Goal: Information Seeking & Learning: Learn about a topic

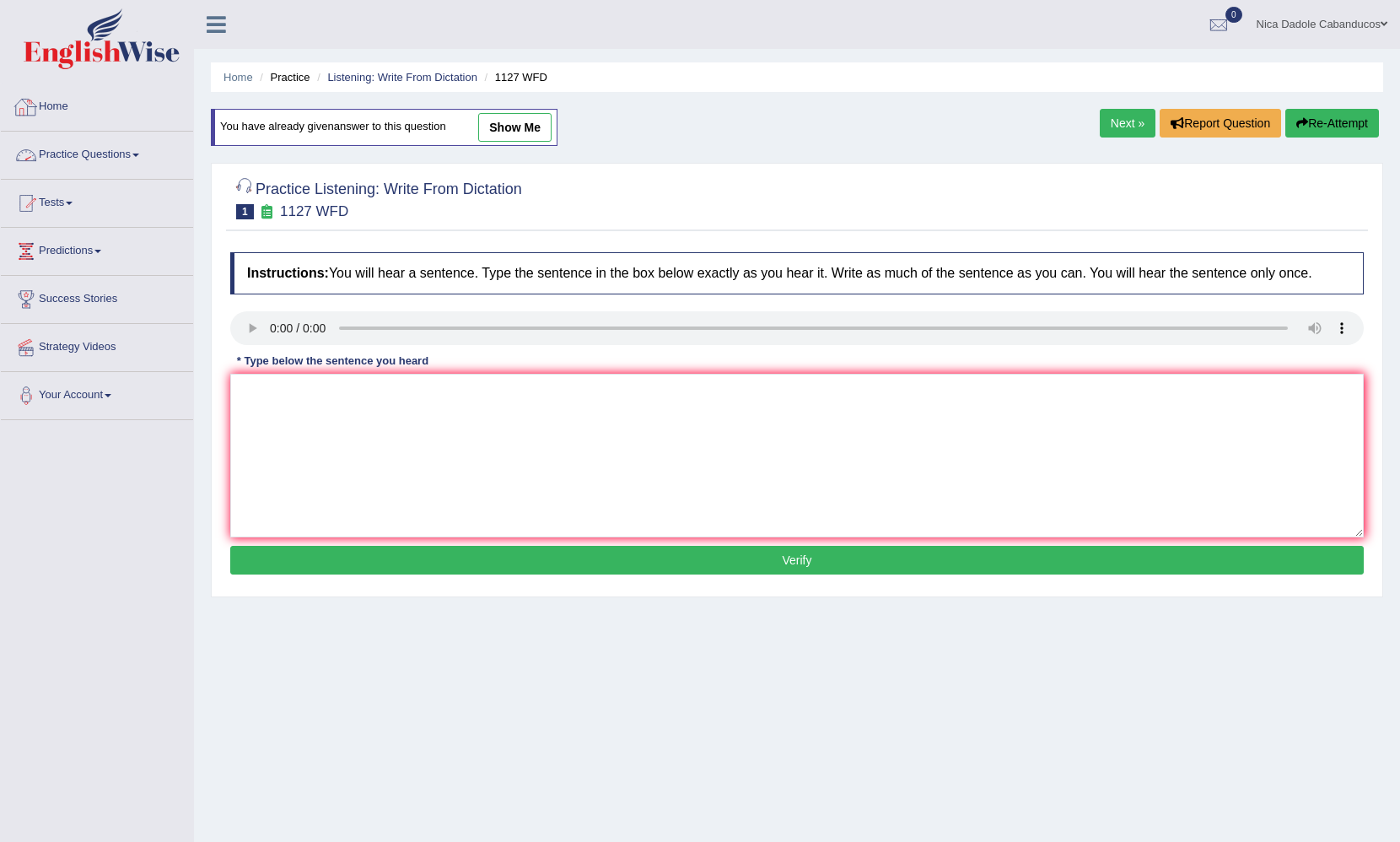
click at [87, 163] on link "Practice Questions" at bounding box center [97, 153] width 192 height 42
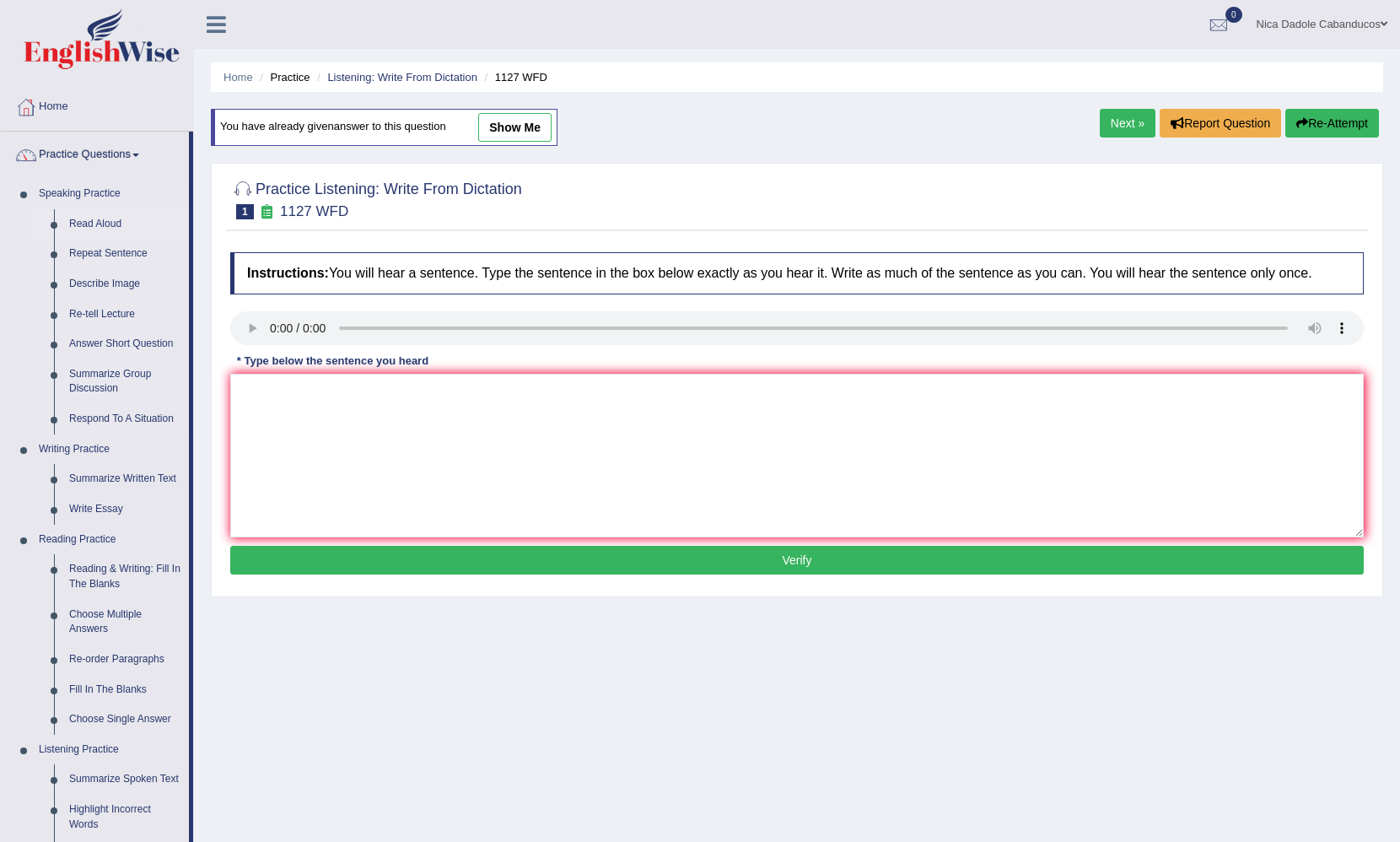
click at [104, 223] on link "Read Aloud" at bounding box center [125, 223] width 127 height 30
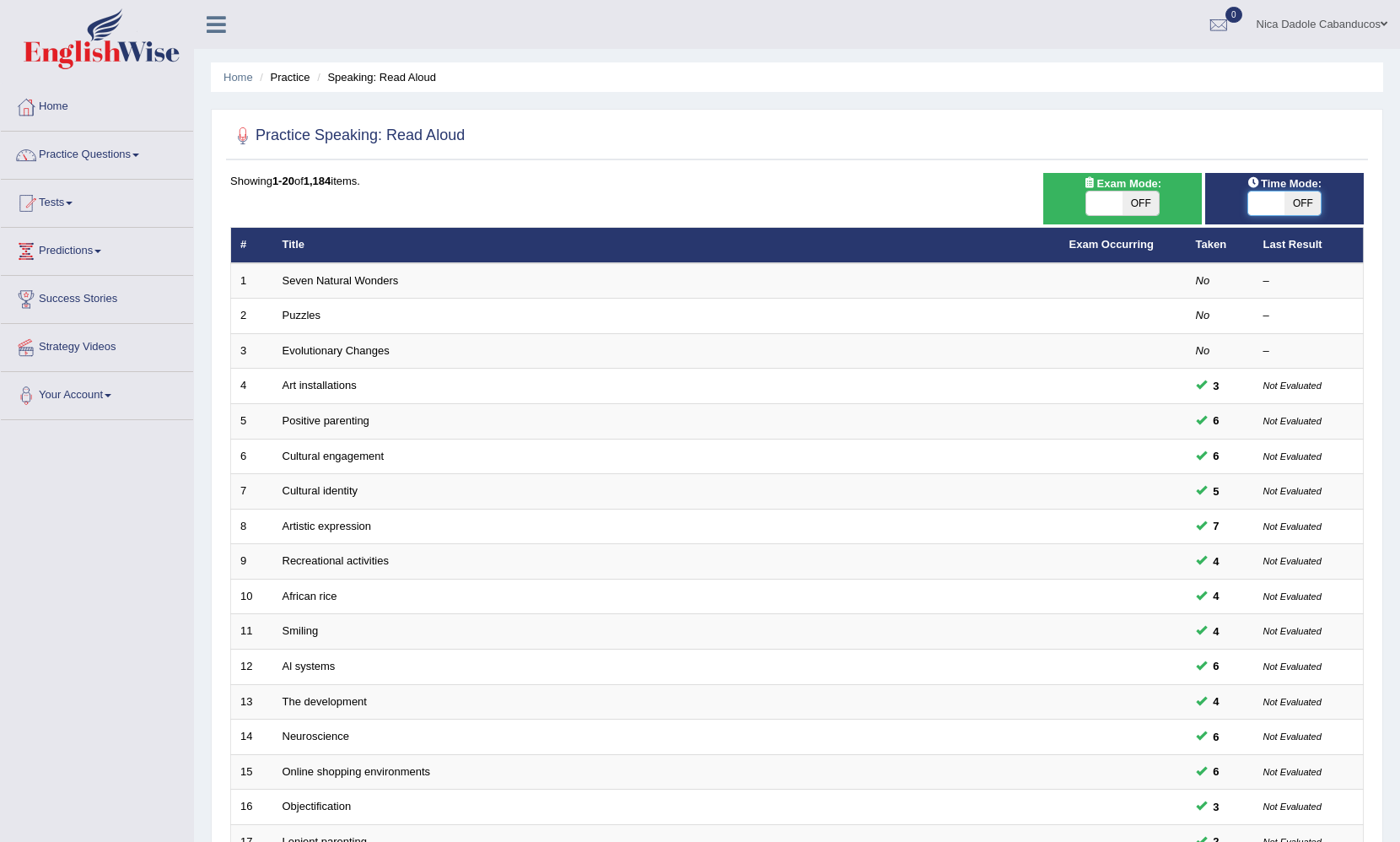
click at [1282, 194] on span at bounding box center [1267, 203] width 36 height 24
checkbox input "true"
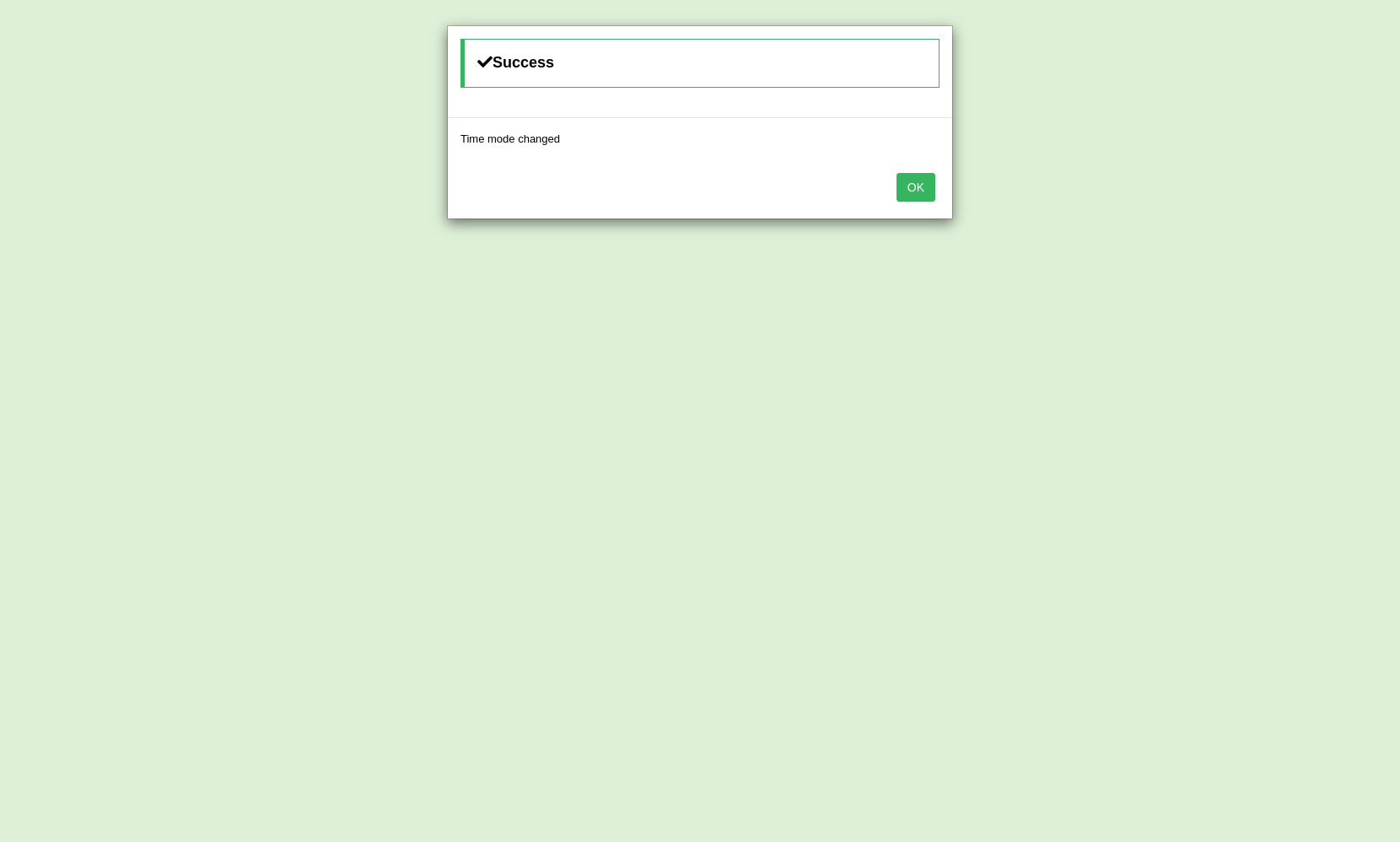
click at [902, 171] on div "OK" at bounding box center [699, 189] width 504 height 59
click at [907, 177] on button "OK" at bounding box center [915, 187] width 39 height 29
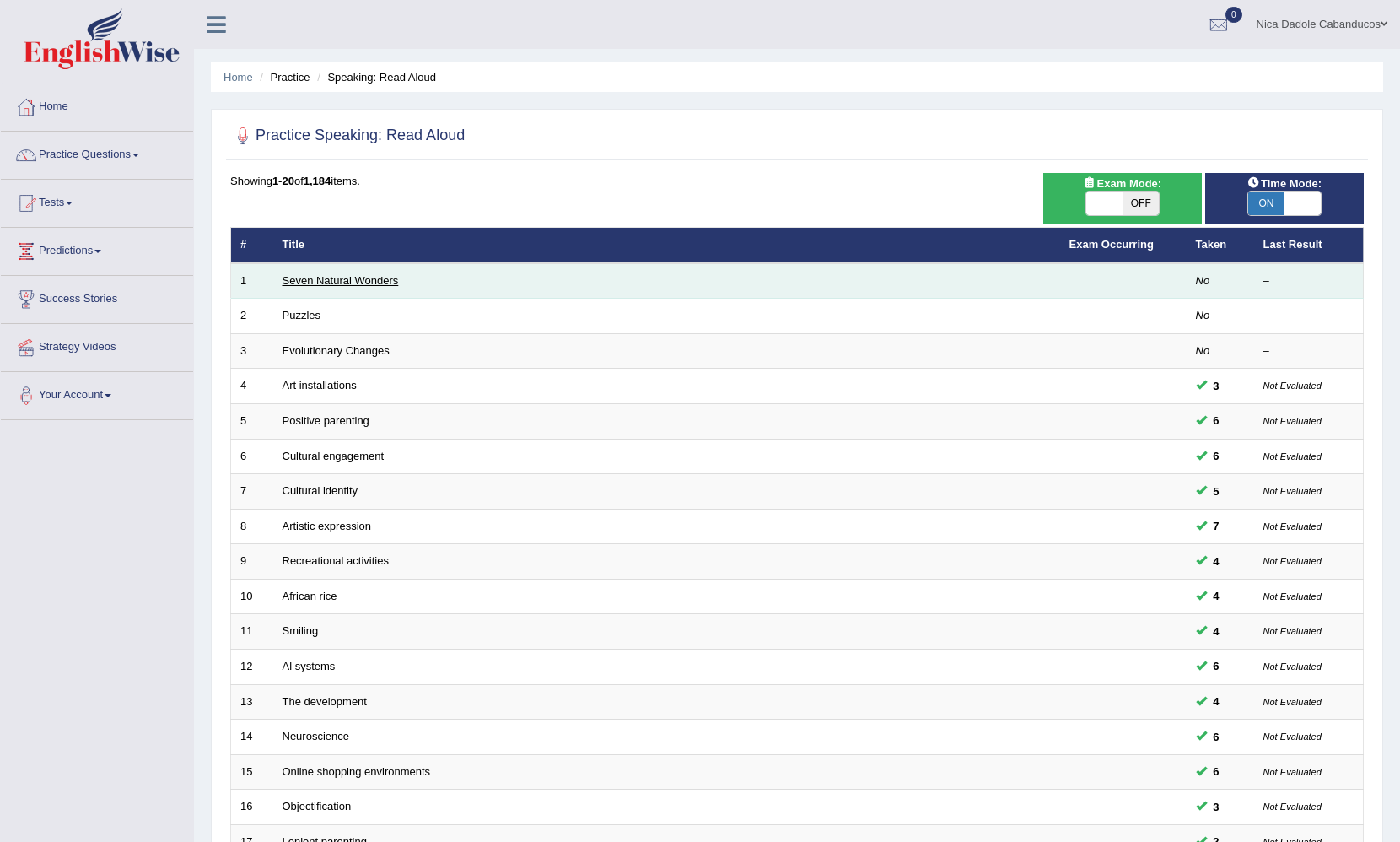
click at [333, 274] on link "Seven Natural Wonders" at bounding box center [340, 281] width 116 height 13
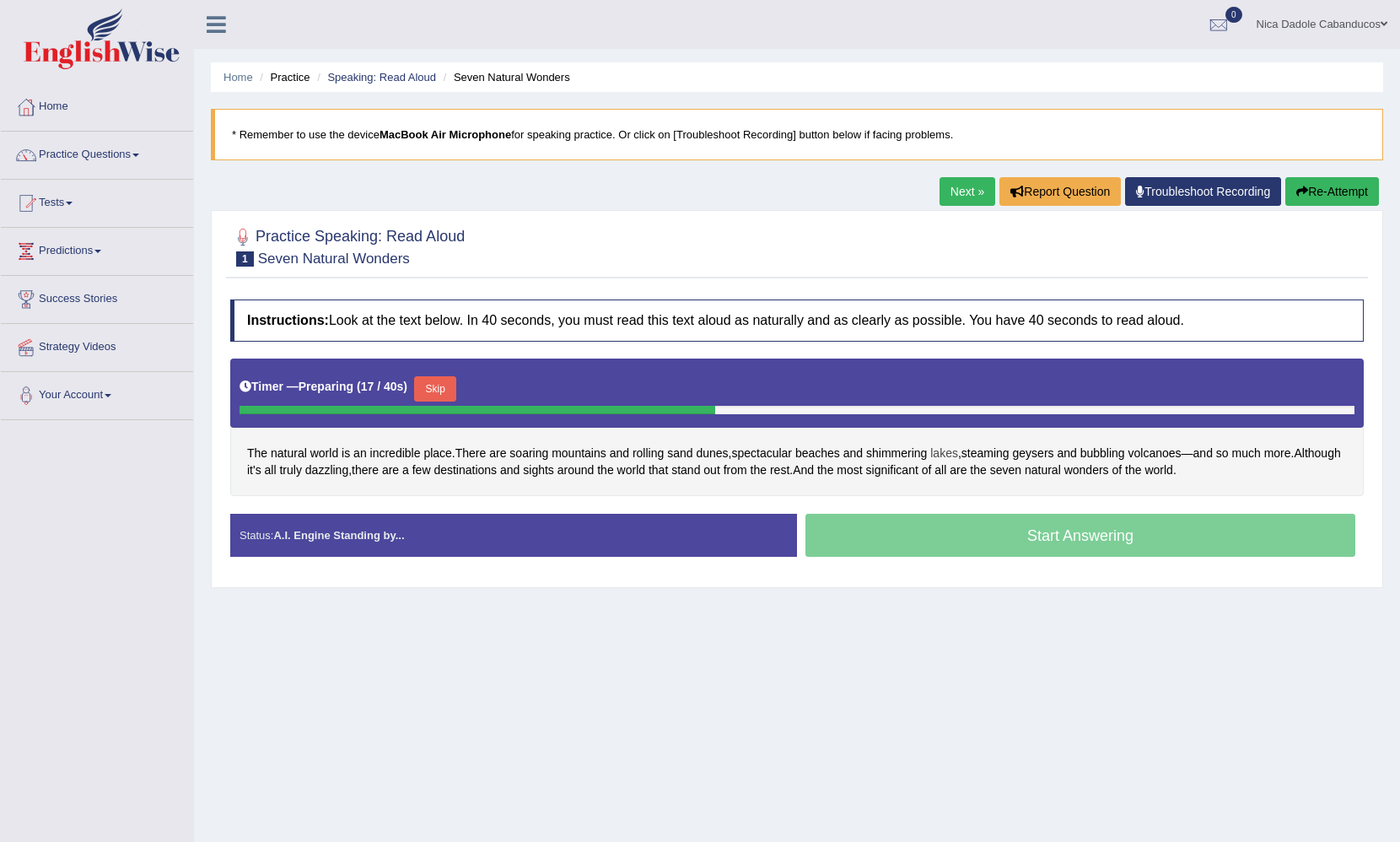
click at [955, 455] on span "lakes" at bounding box center [944, 454] width 28 height 18
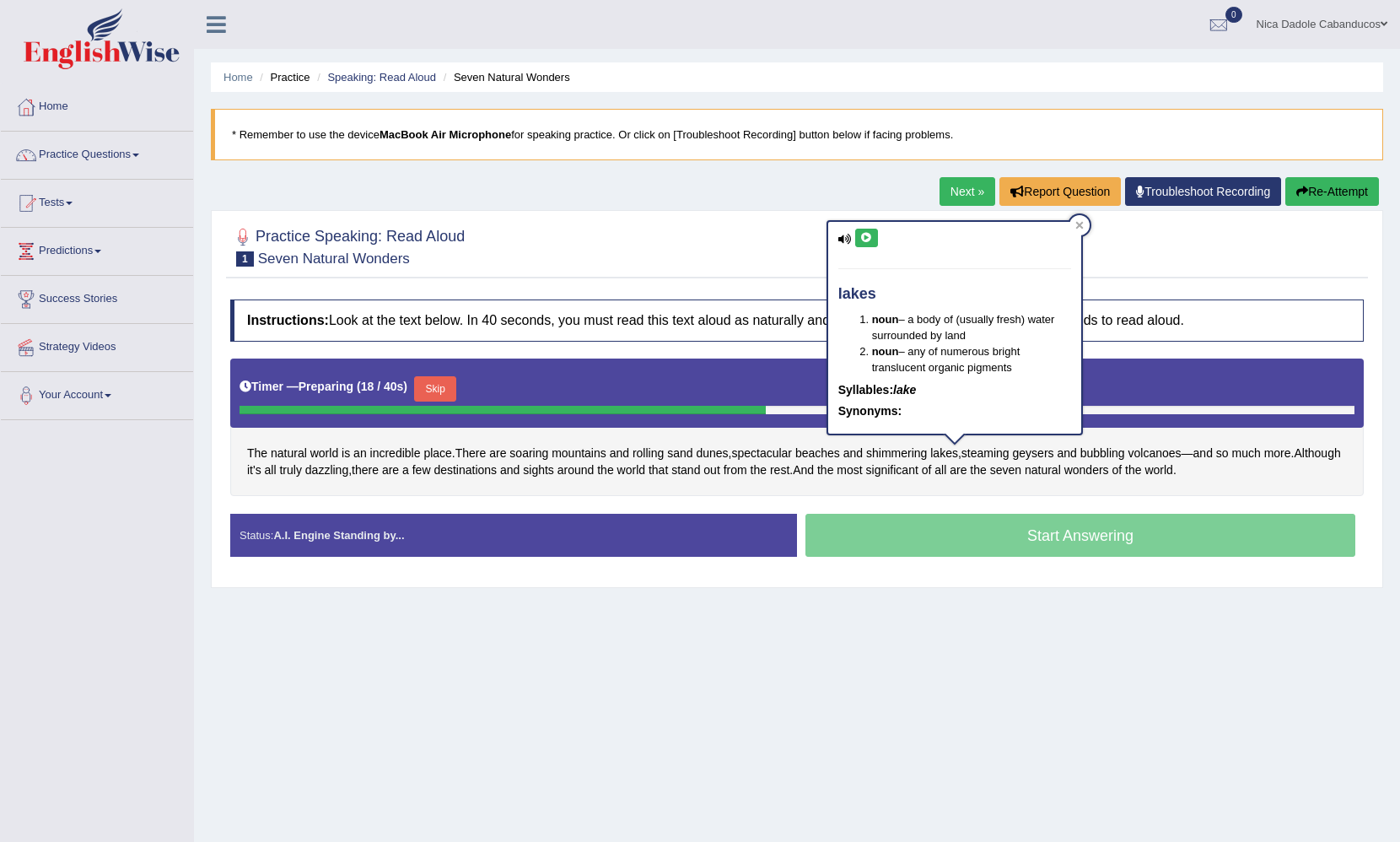
click at [870, 239] on icon at bounding box center [866, 237] width 13 height 10
click at [1080, 225] on icon at bounding box center [1079, 224] width 7 height 7
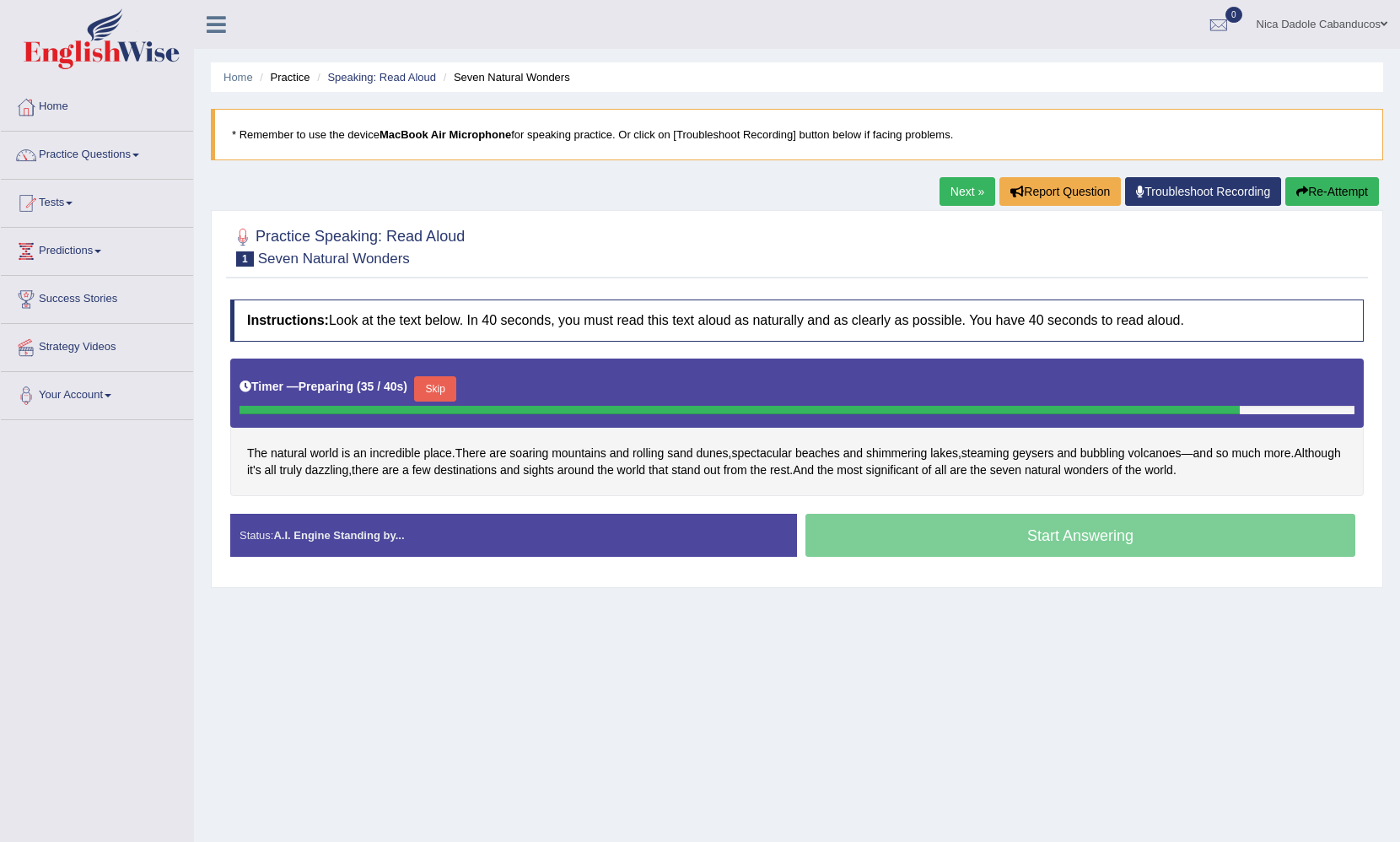
click at [449, 391] on button "Skip" at bounding box center [435, 389] width 42 height 25
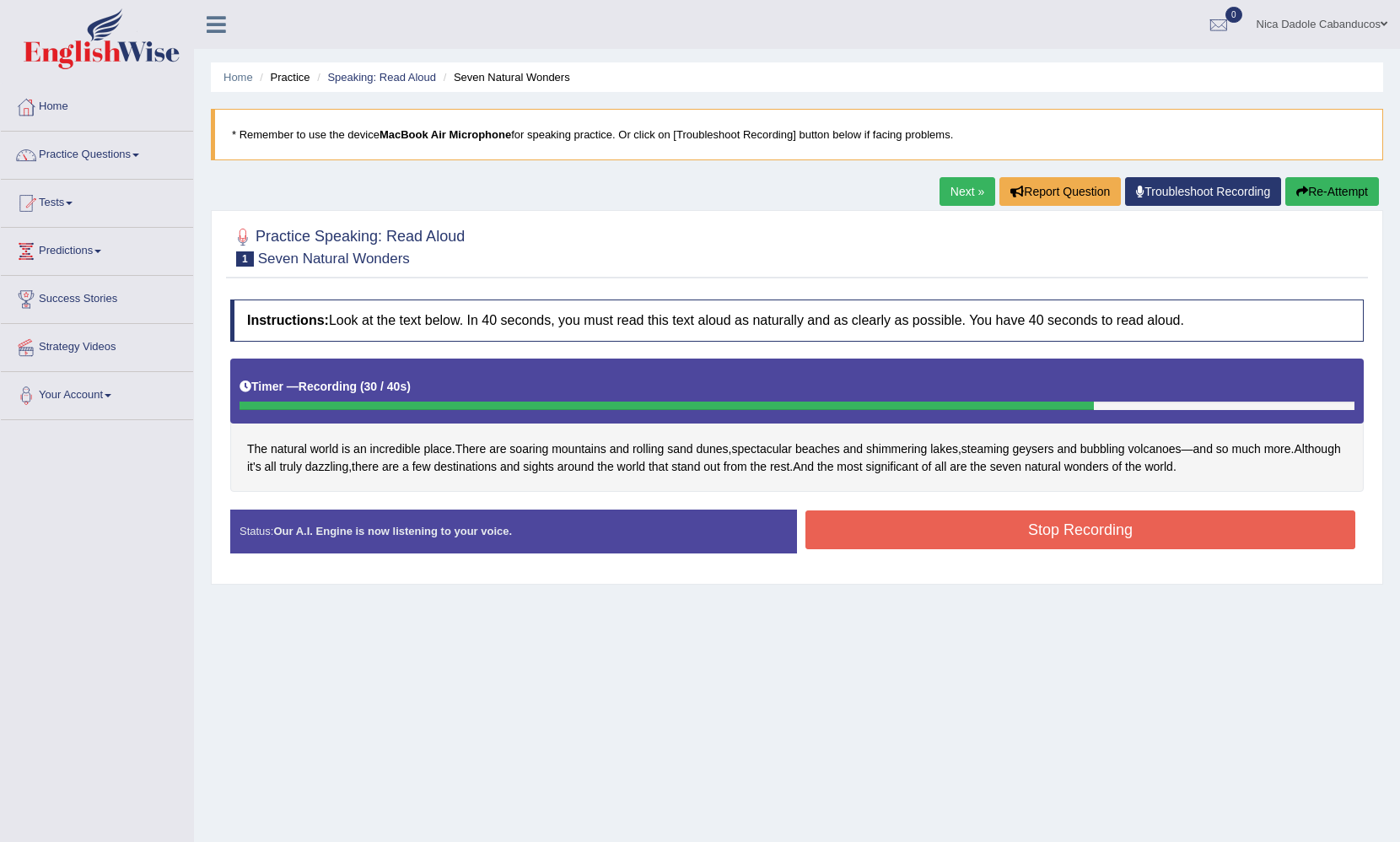
click at [912, 524] on button "Stop Recording" at bounding box center [1080, 530] width 550 height 39
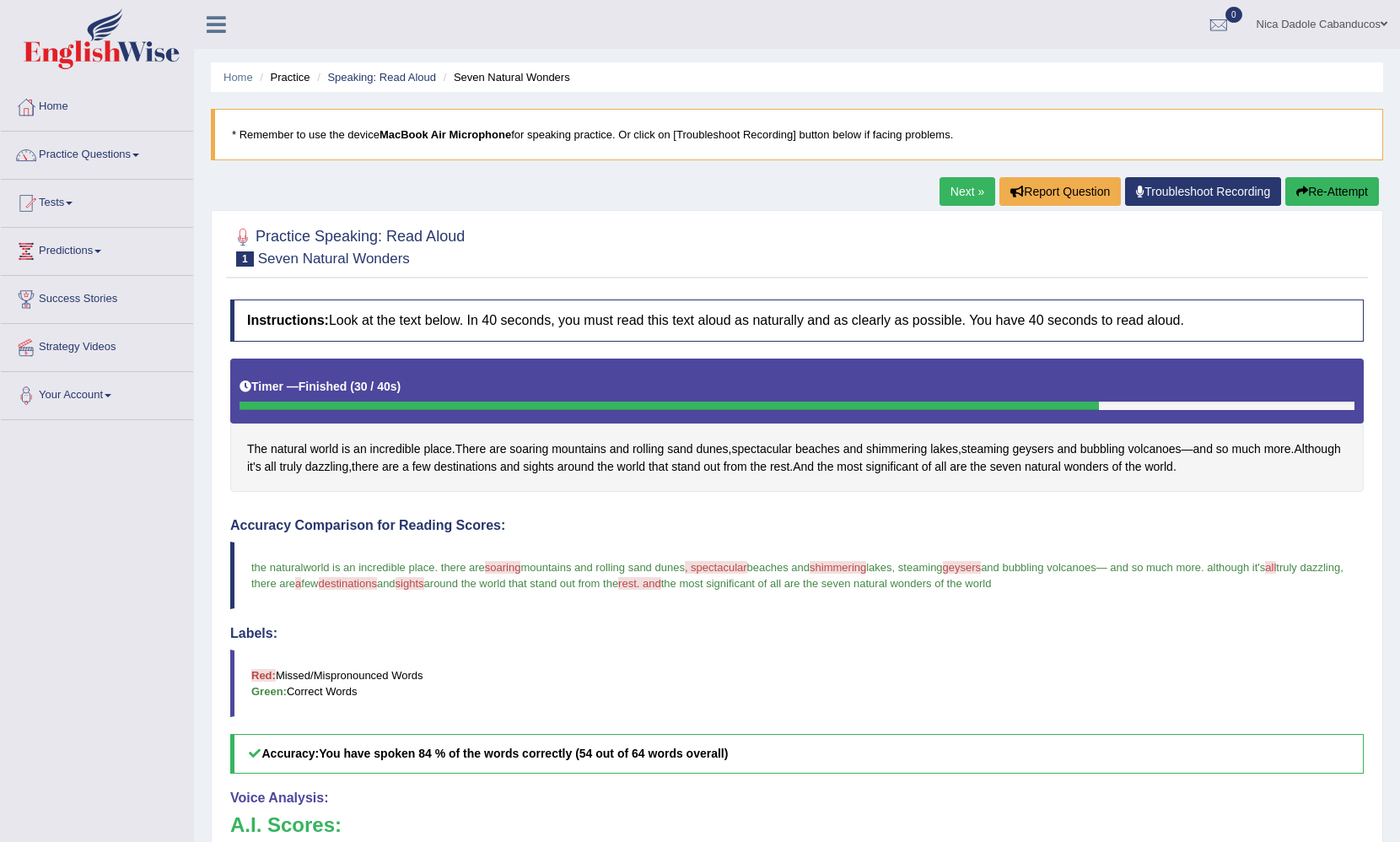
click at [957, 196] on link "Next »" at bounding box center [967, 192] width 55 height 29
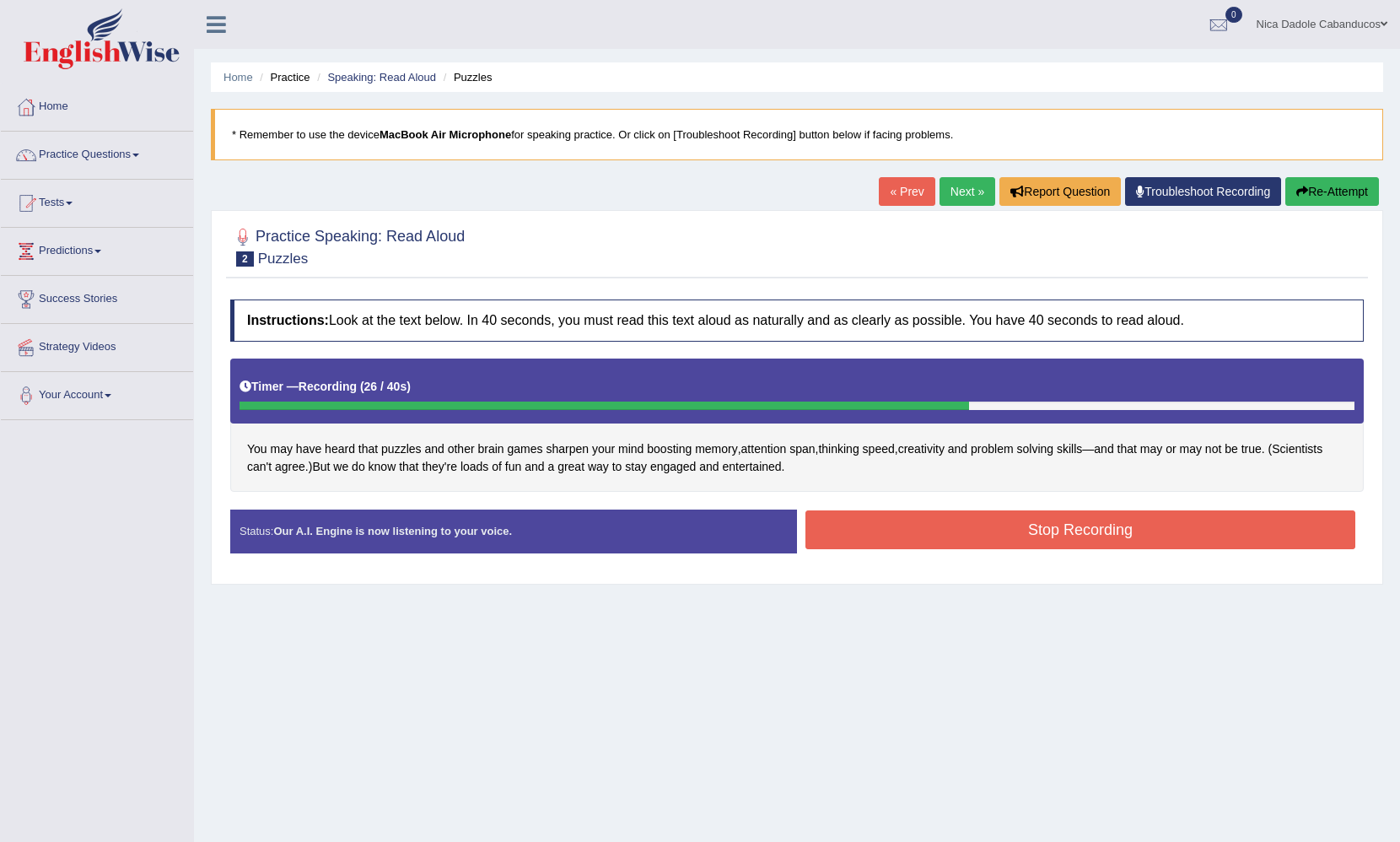
click at [1304, 186] on button "Re-Attempt" at bounding box center [1332, 192] width 94 height 29
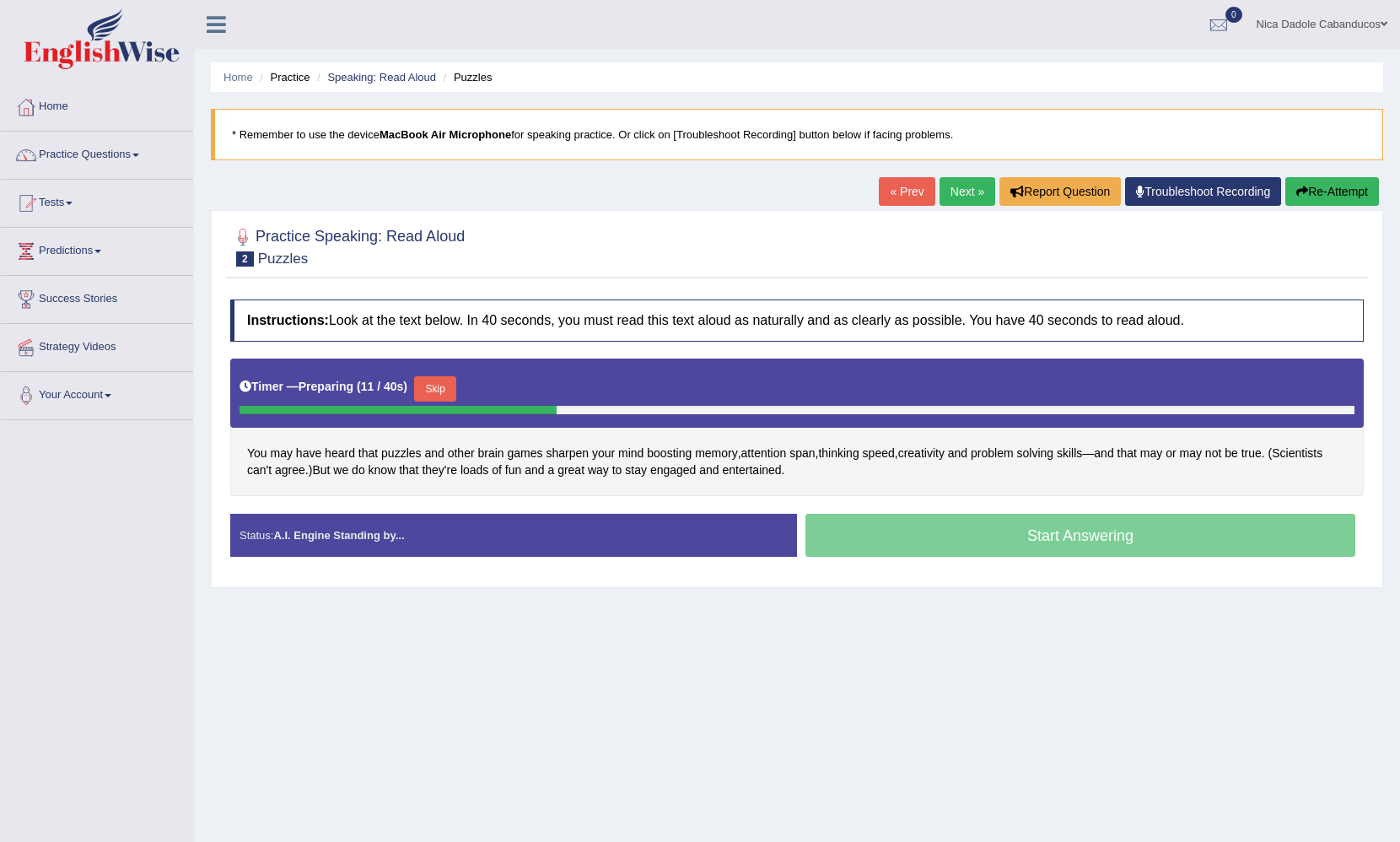
click at [951, 494] on div "You may have heard that puzzles and other brain games sharpen your mind boostin…" at bounding box center [797, 427] width 1133 height 137
click at [457, 386] on button "Skip" at bounding box center [435, 389] width 42 height 25
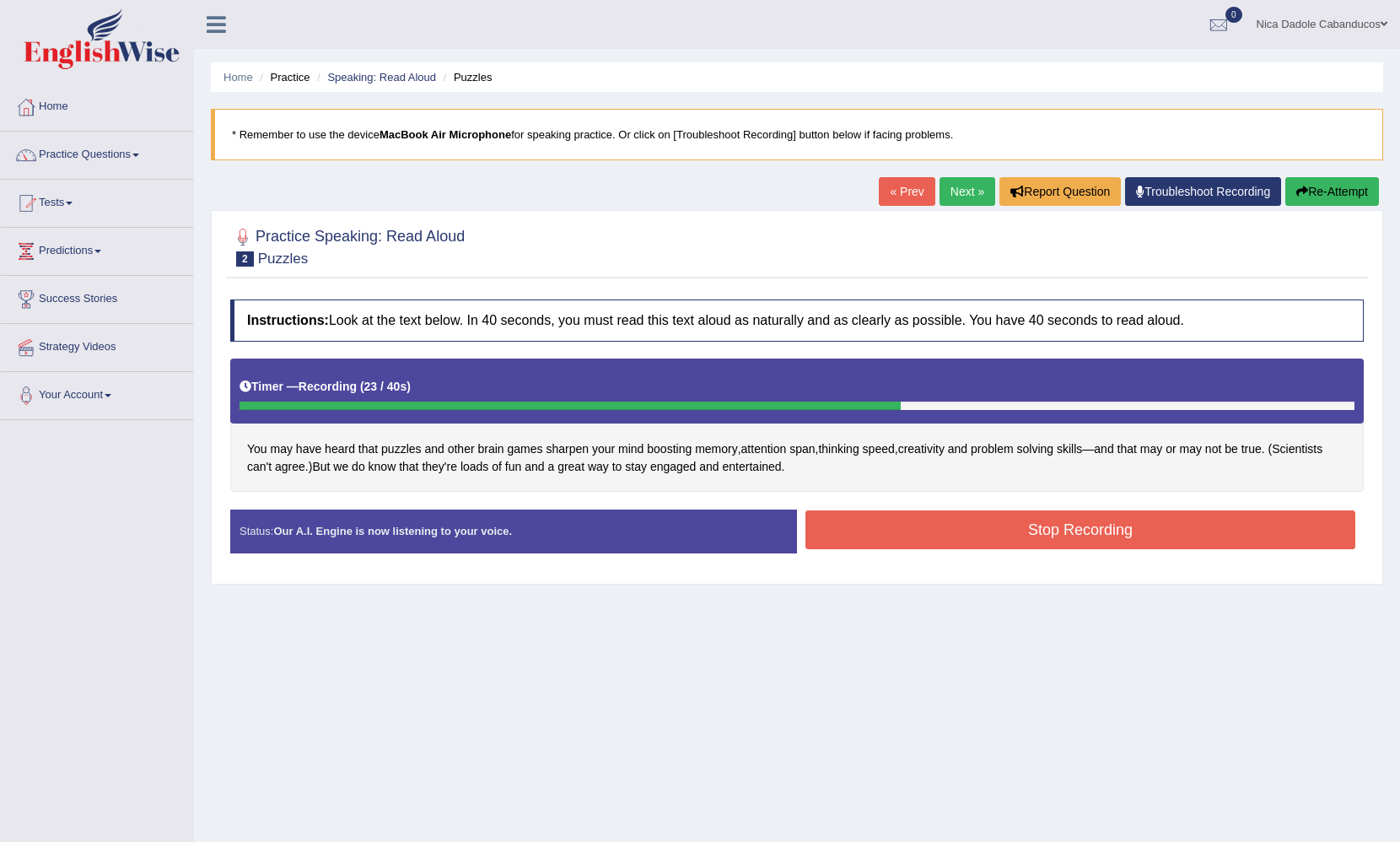
click at [955, 183] on link "Next »" at bounding box center [967, 192] width 55 height 29
click at [902, 513] on button "Stop Recording" at bounding box center [1080, 530] width 550 height 39
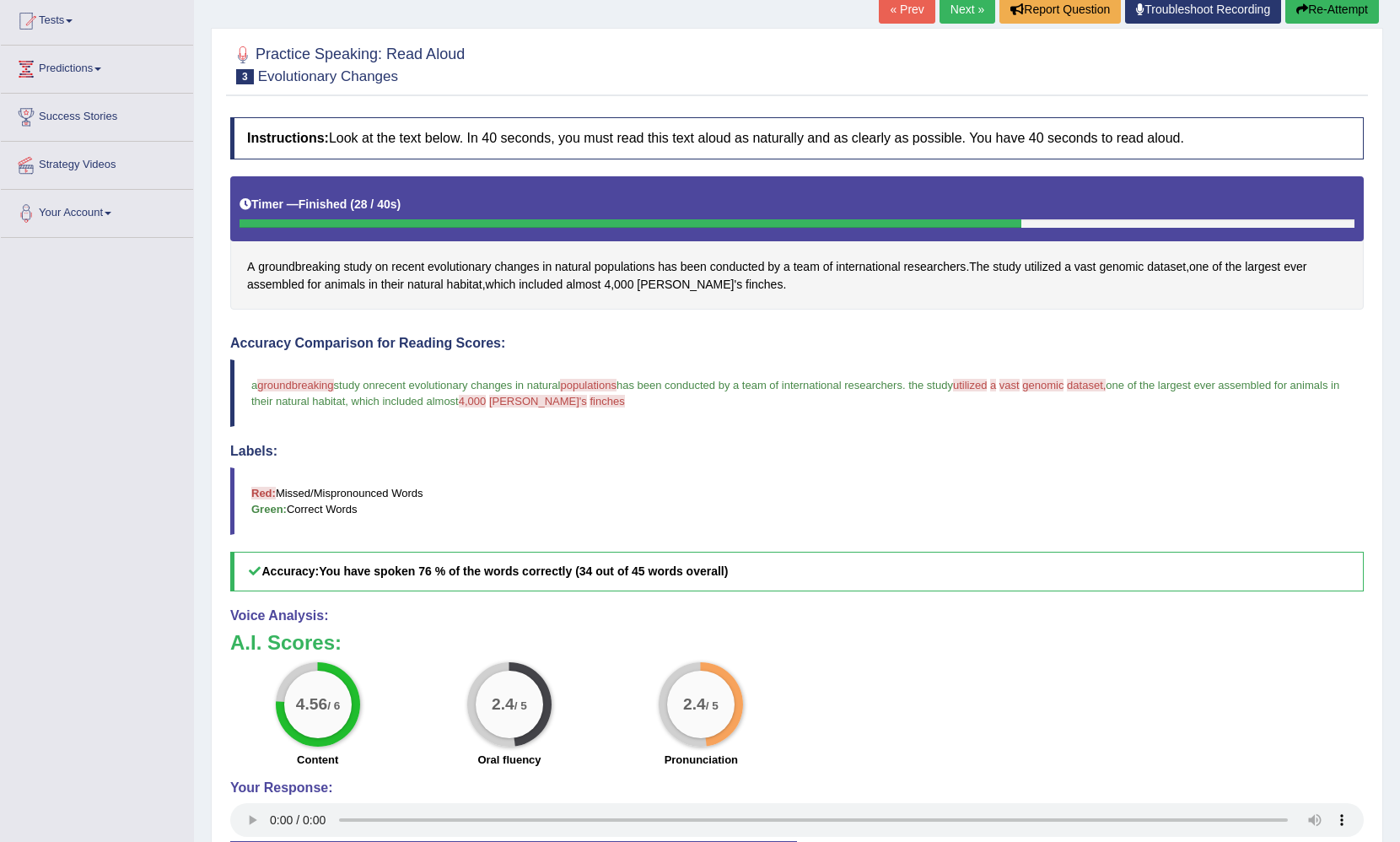
scroll to position [173, 0]
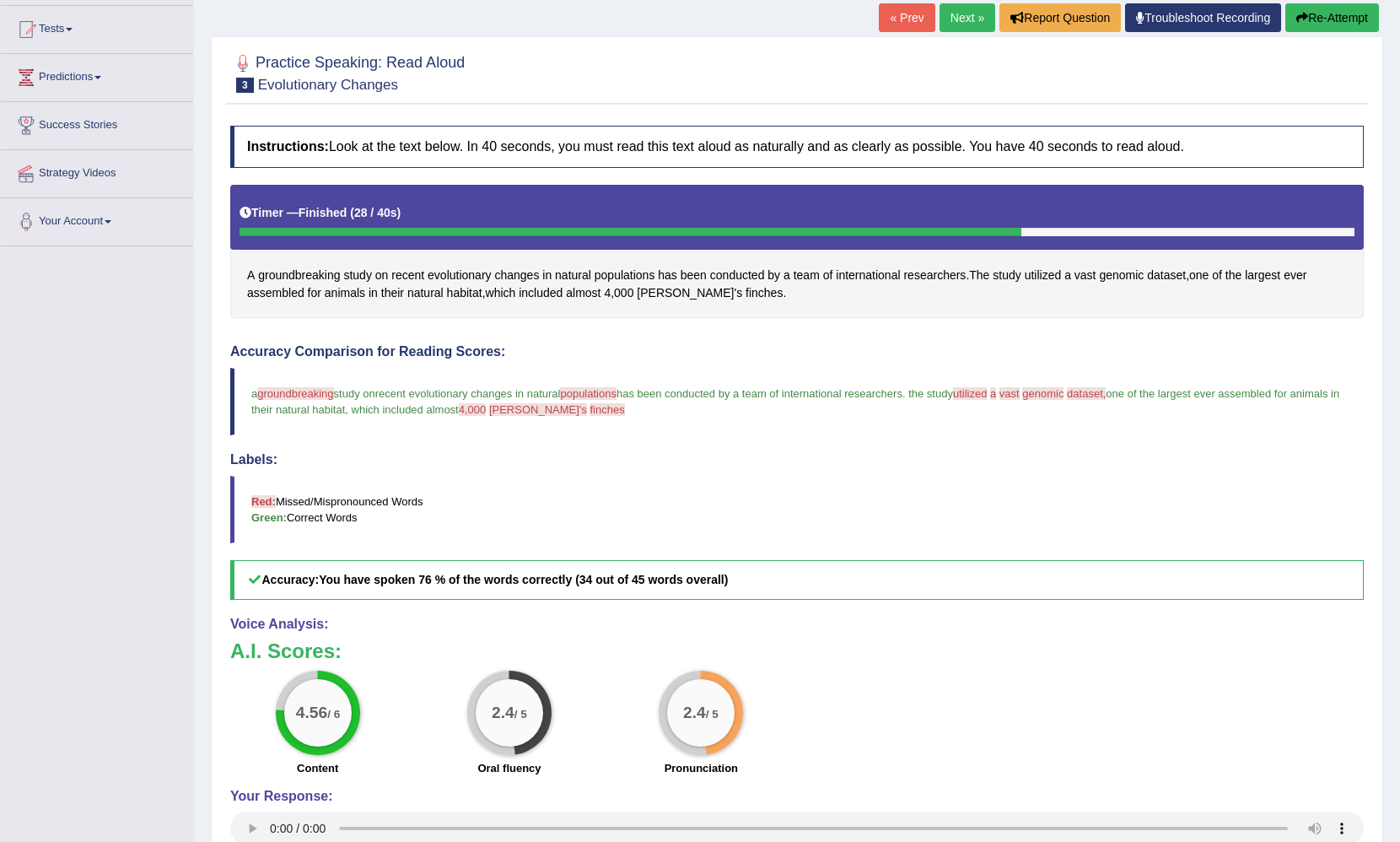
click at [943, 12] on link "Next »" at bounding box center [967, 18] width 55 height 29
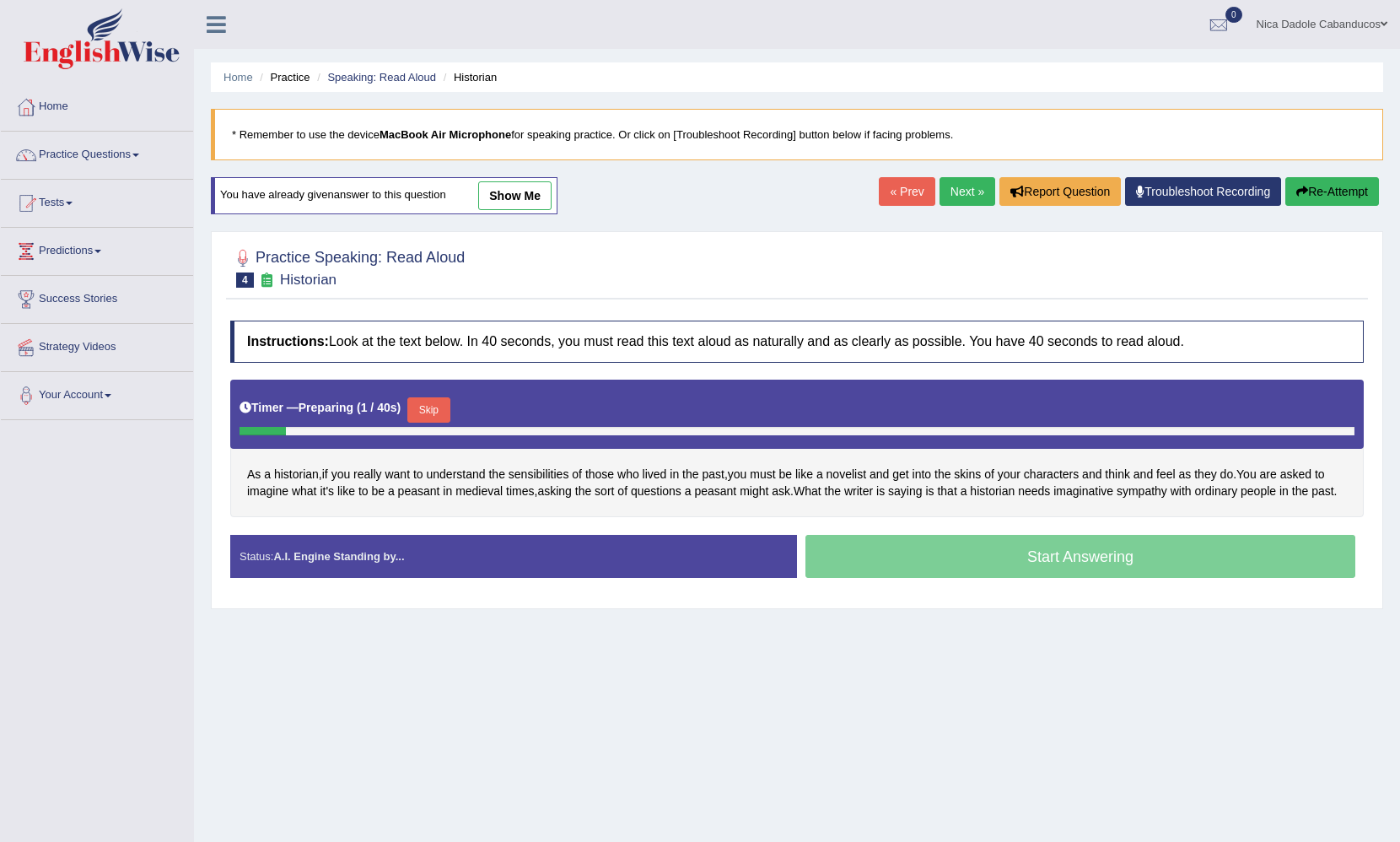
click at [436, 408] on button "Skip" at bounding box center [429, 411] width 42 height 25
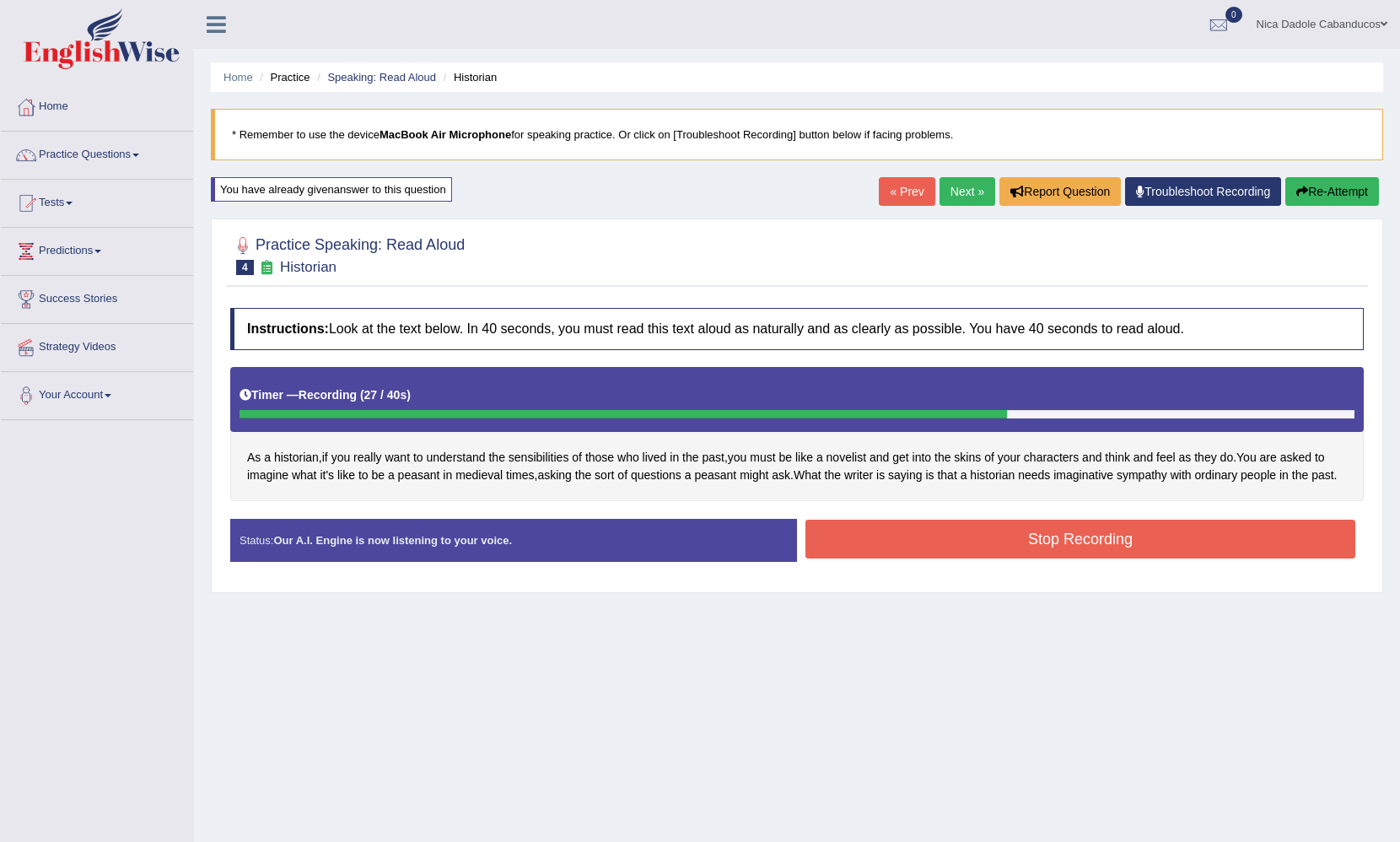
click at [960, 197] on link "Next »" at bounding box center [967, 192] width 55 height 29
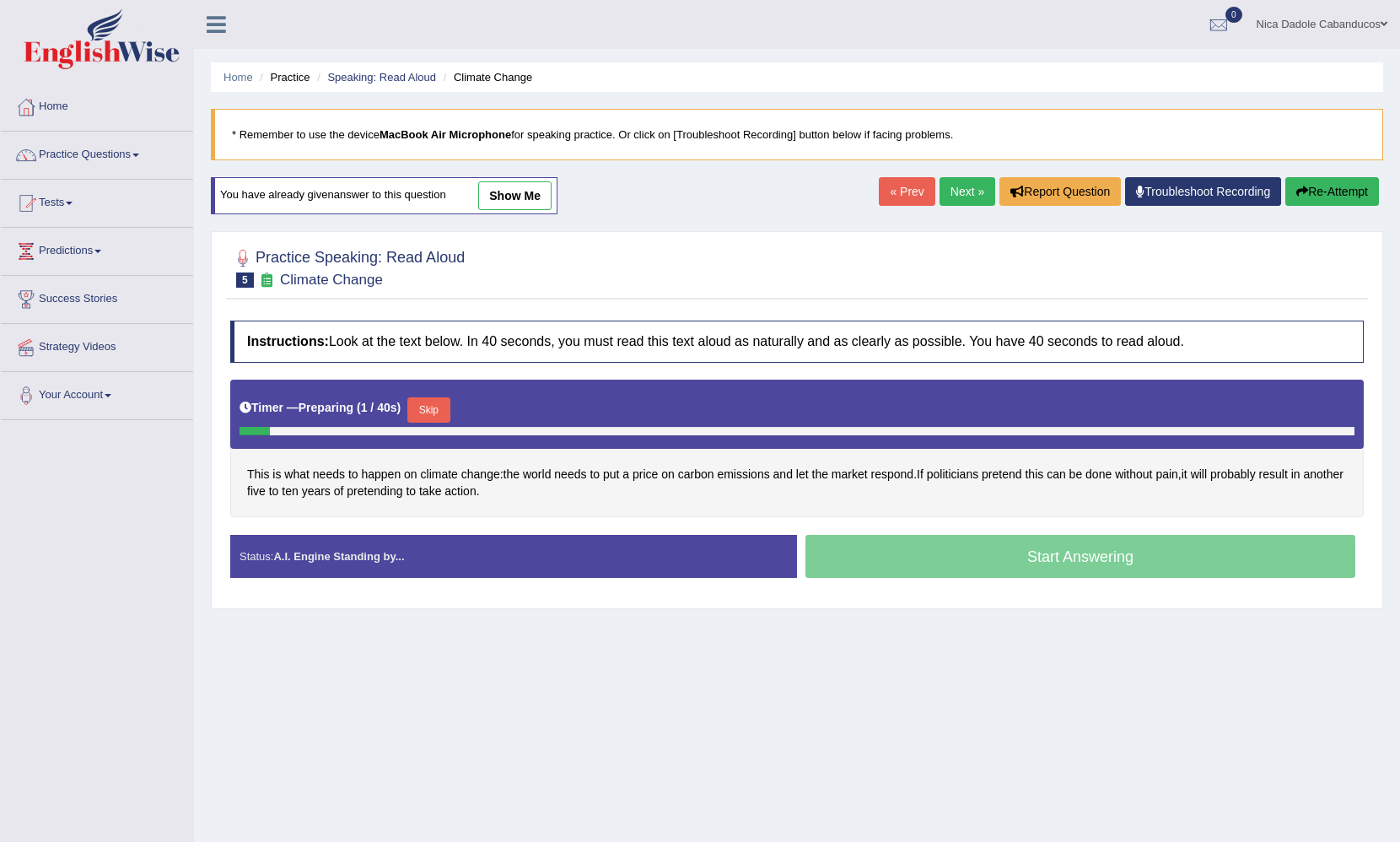
click at [433, 420] on button "Skip" at bounding box center [429, 411] width 42 height 25
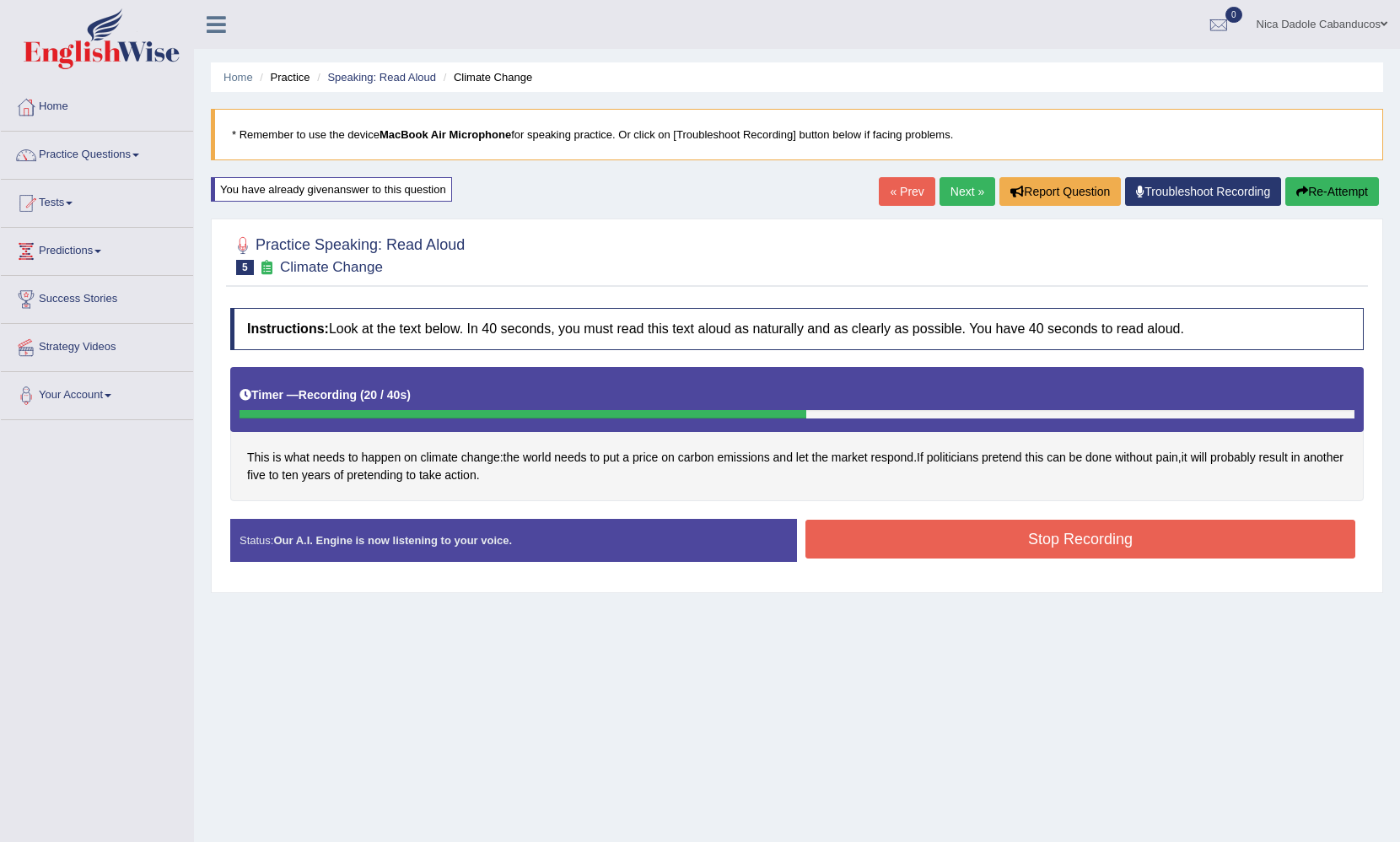
click at [1109, 551] on button "Stop Recording" at bounding box center [1080, 539] width 550 height 39
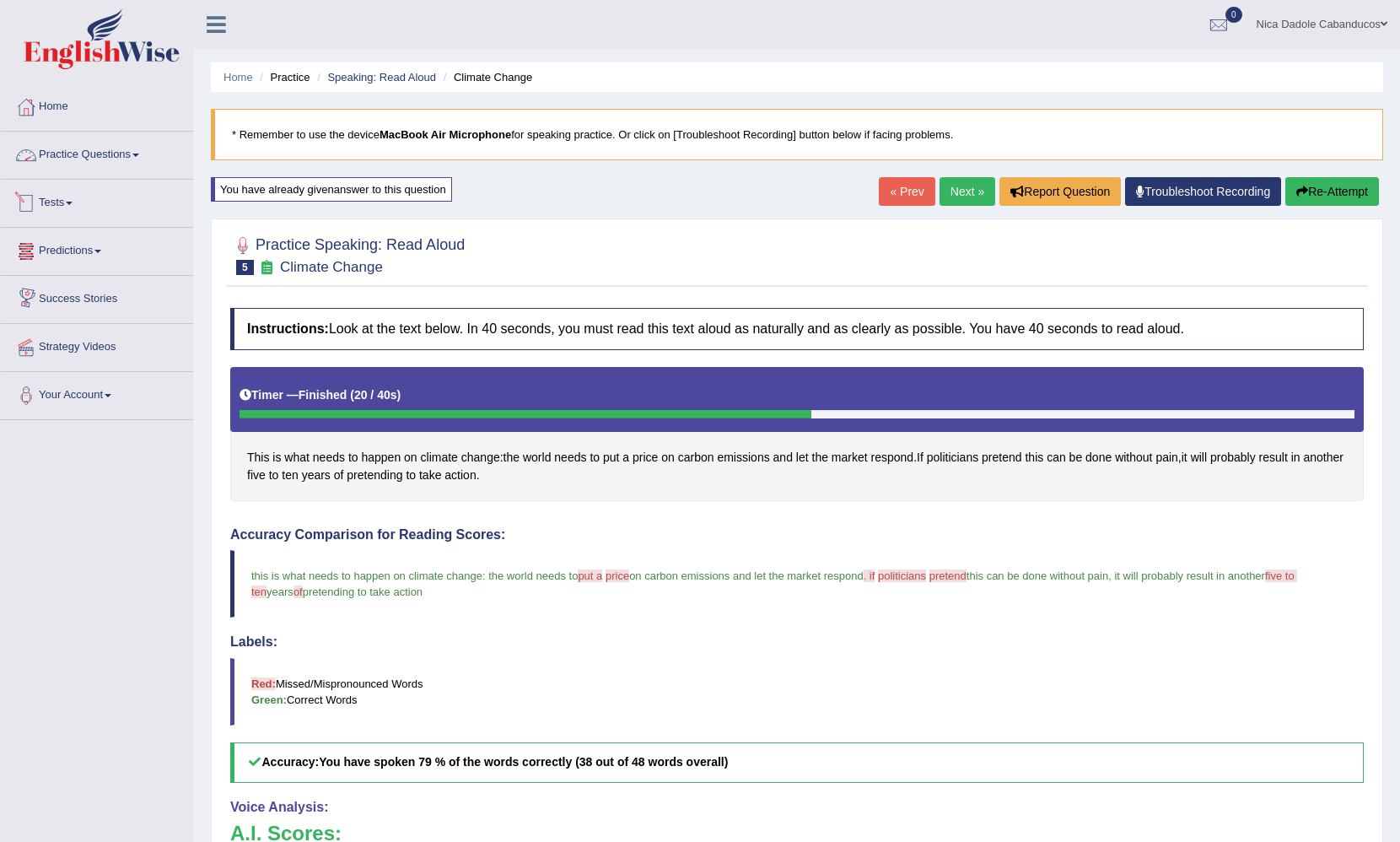
click at [118, 157] on link "Practice Questions" at bounding box center [97, 153] width 192 height 42
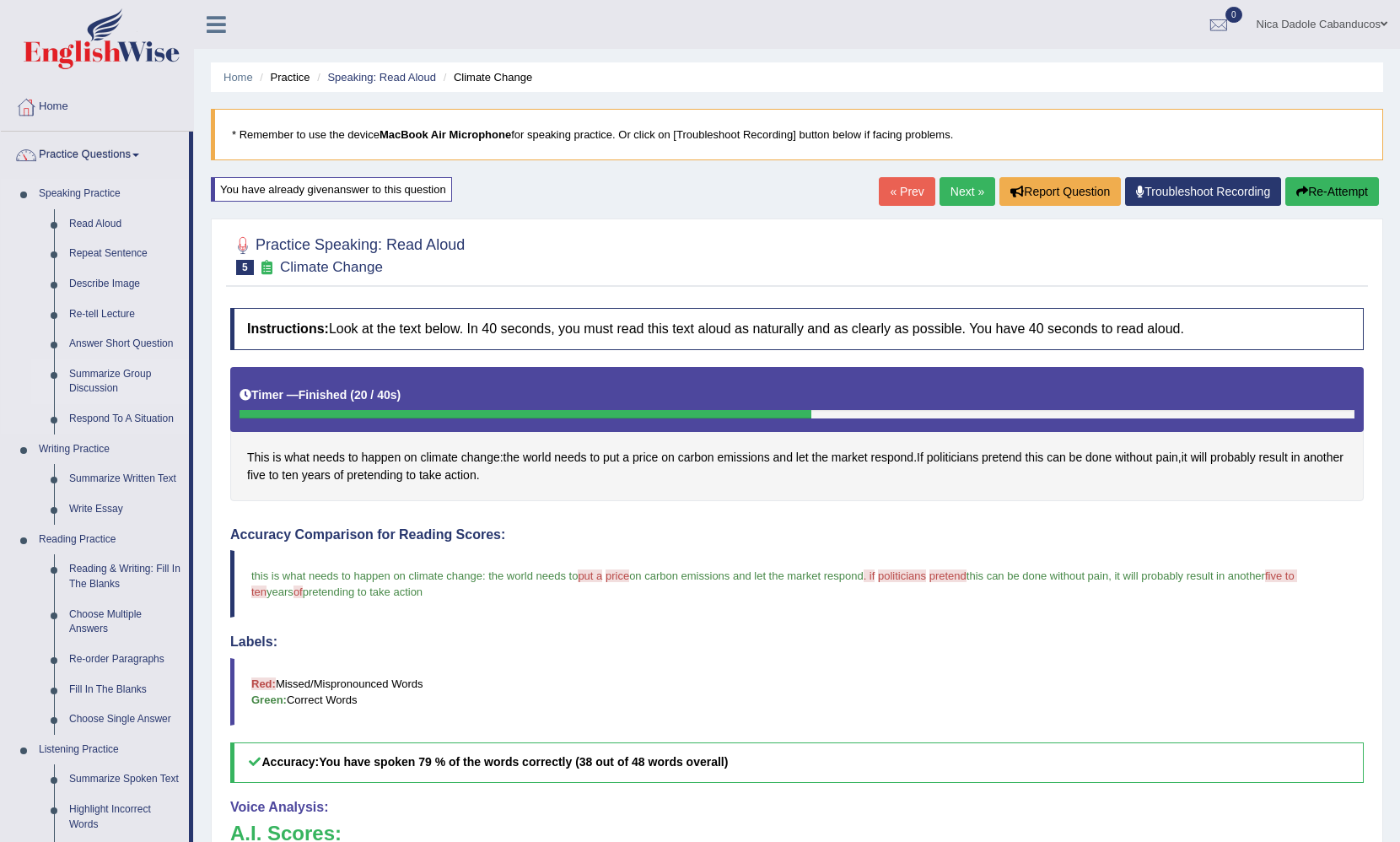
click at [111, 382] on link "Summarize Group Discussion" at bounding box center [125, 381] width 127 height 45
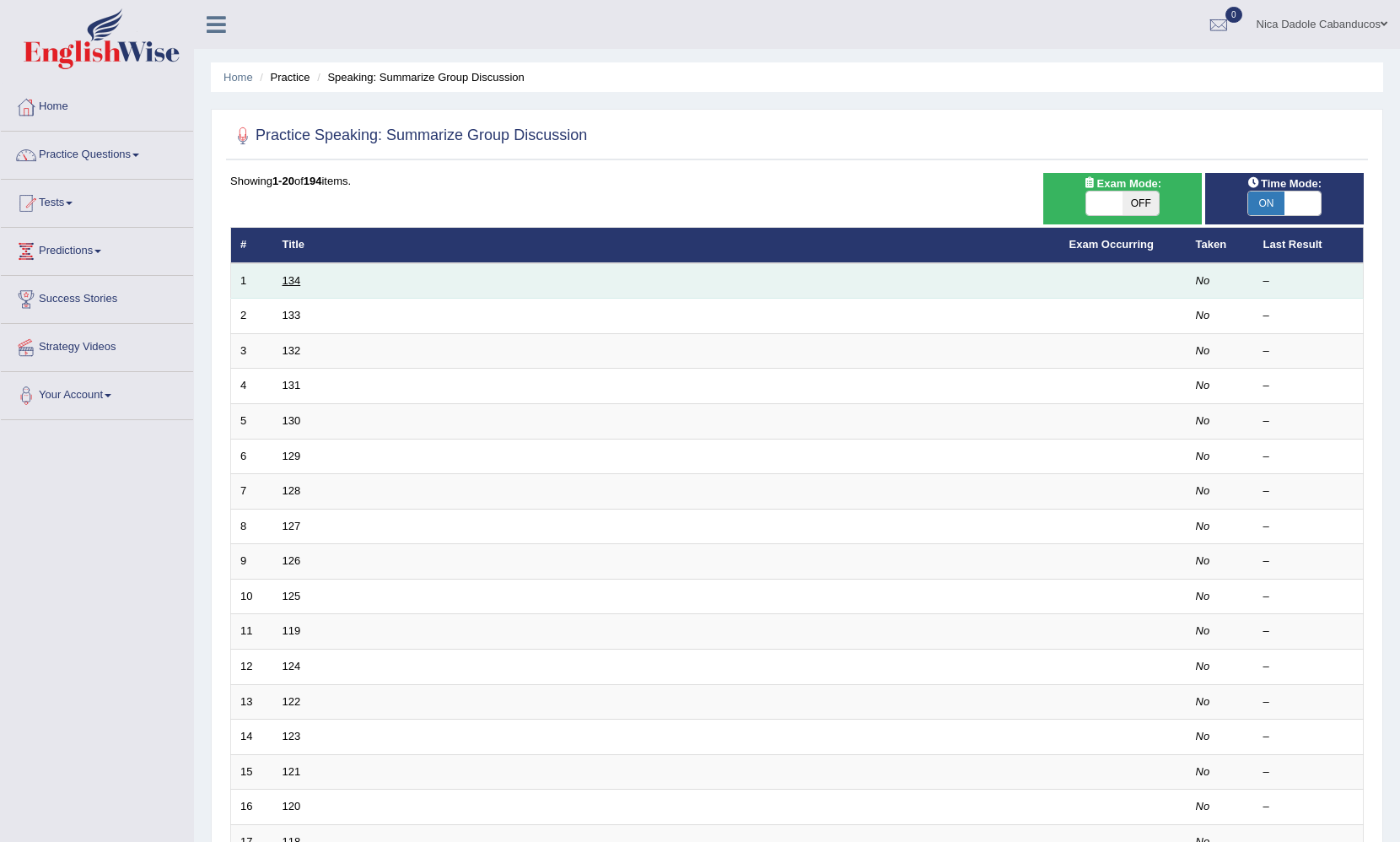
click at [291, 283] on link "134" at bounding box center [291, 281] width 18 height 13
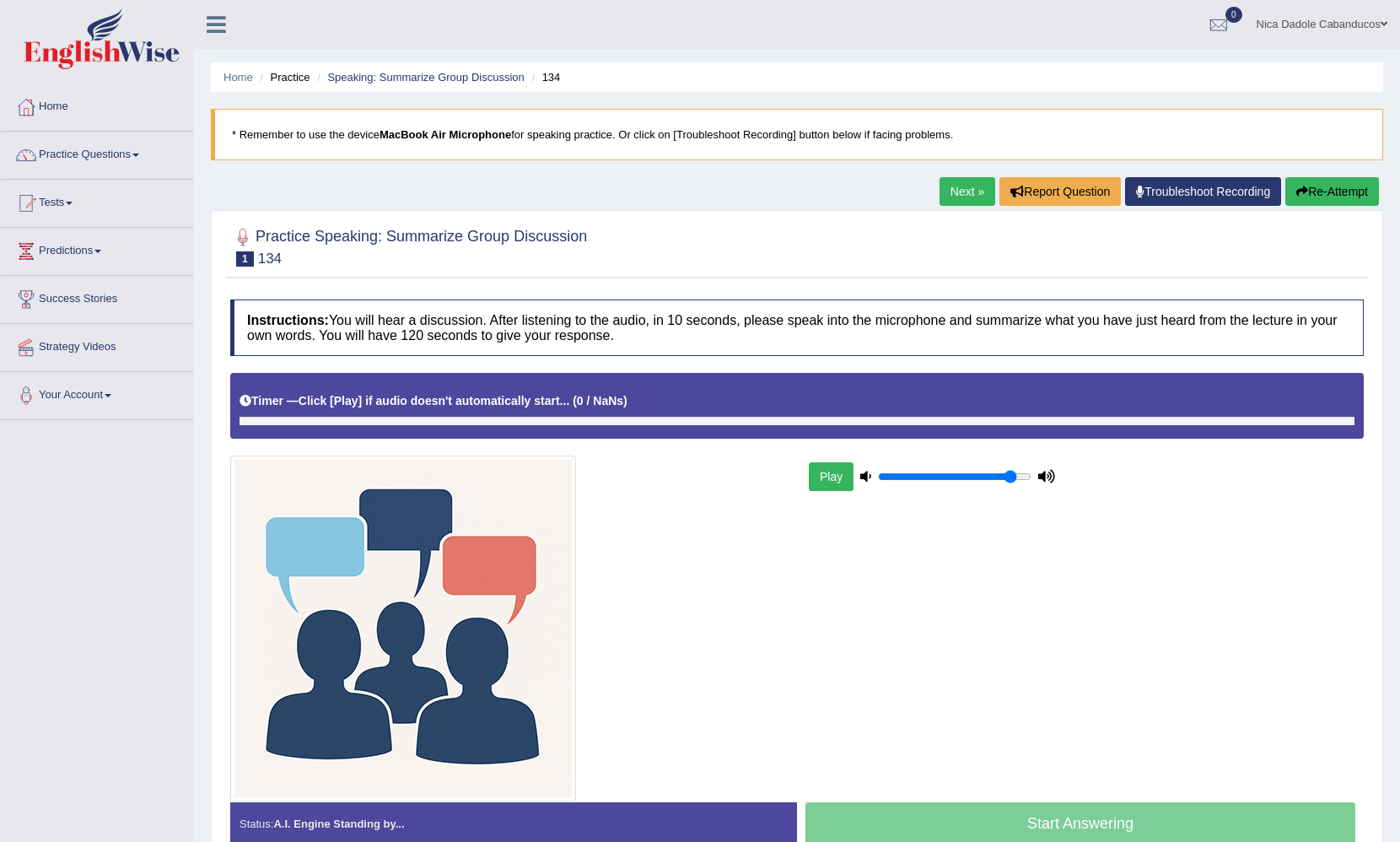
click at [832, 481] on button "Play" at bounding box center [831, 477] width 44 height 29
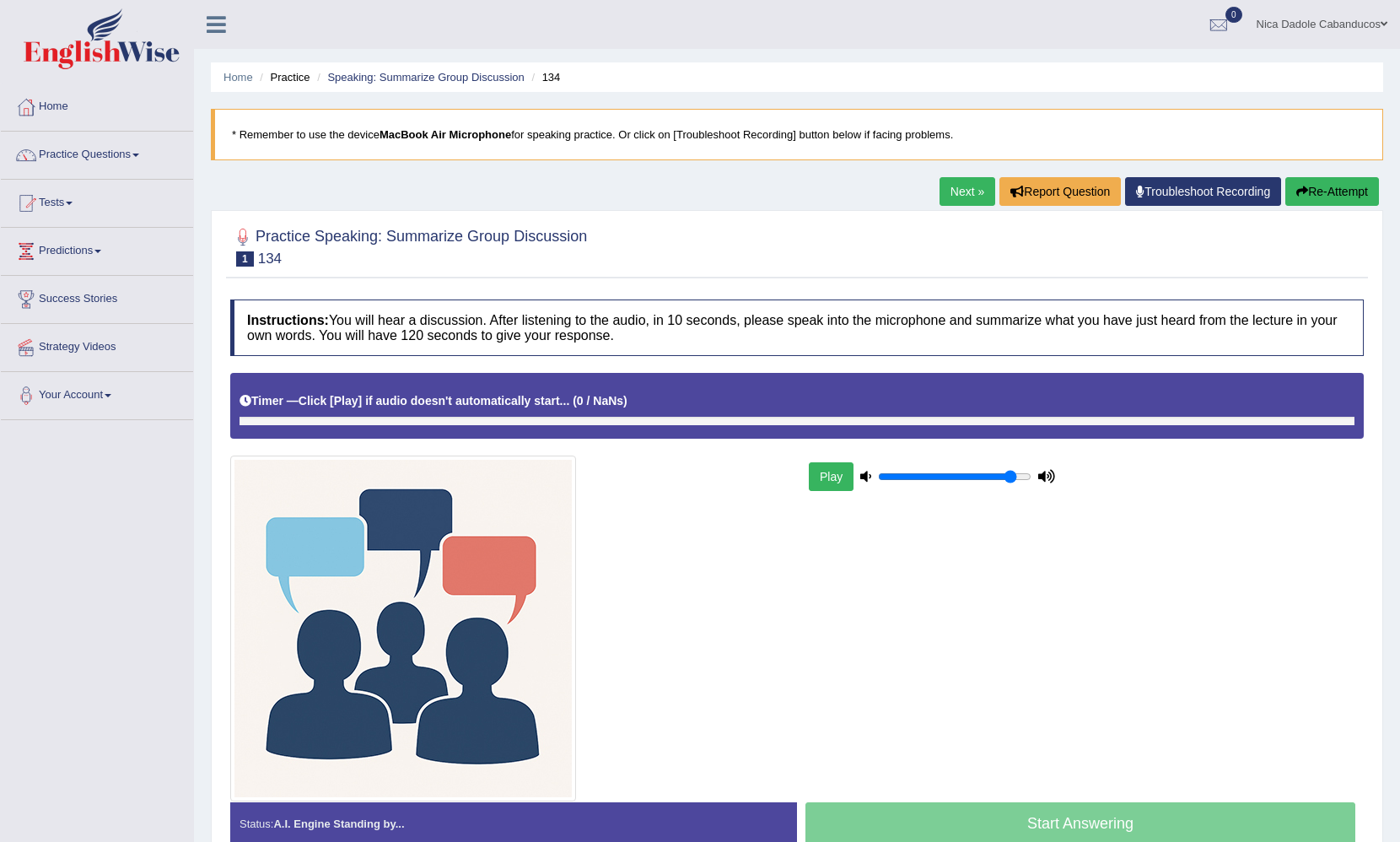
click at [832, 481] on button "Play" at bounding box center [831, 477] width 44 height 29
click at [58, 114] on link "Home" at bounding box center [97, 104] width 192 height 42
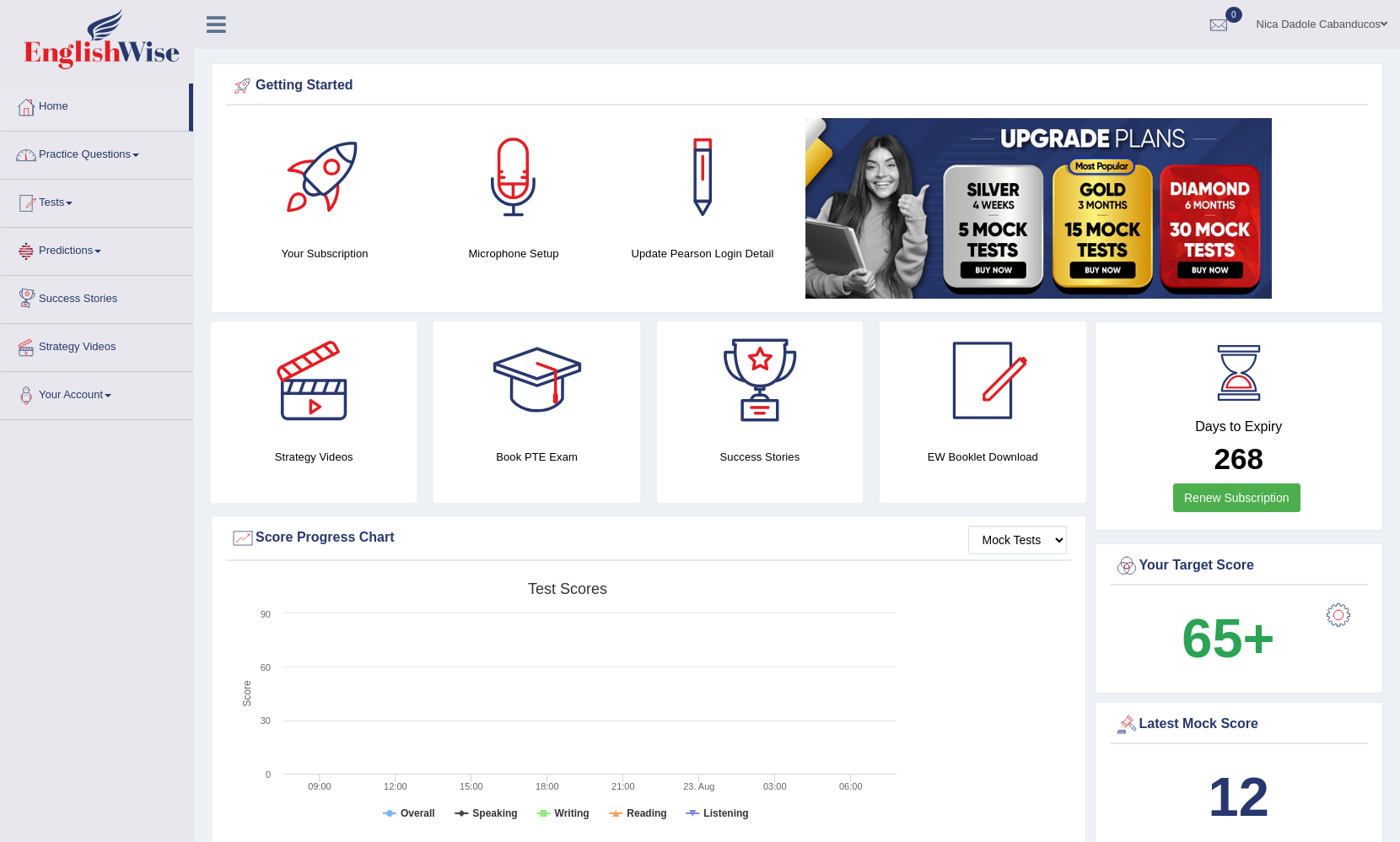
click at [69, 109] on link "Home" at bounding box center [94, 104] width 188 height 42
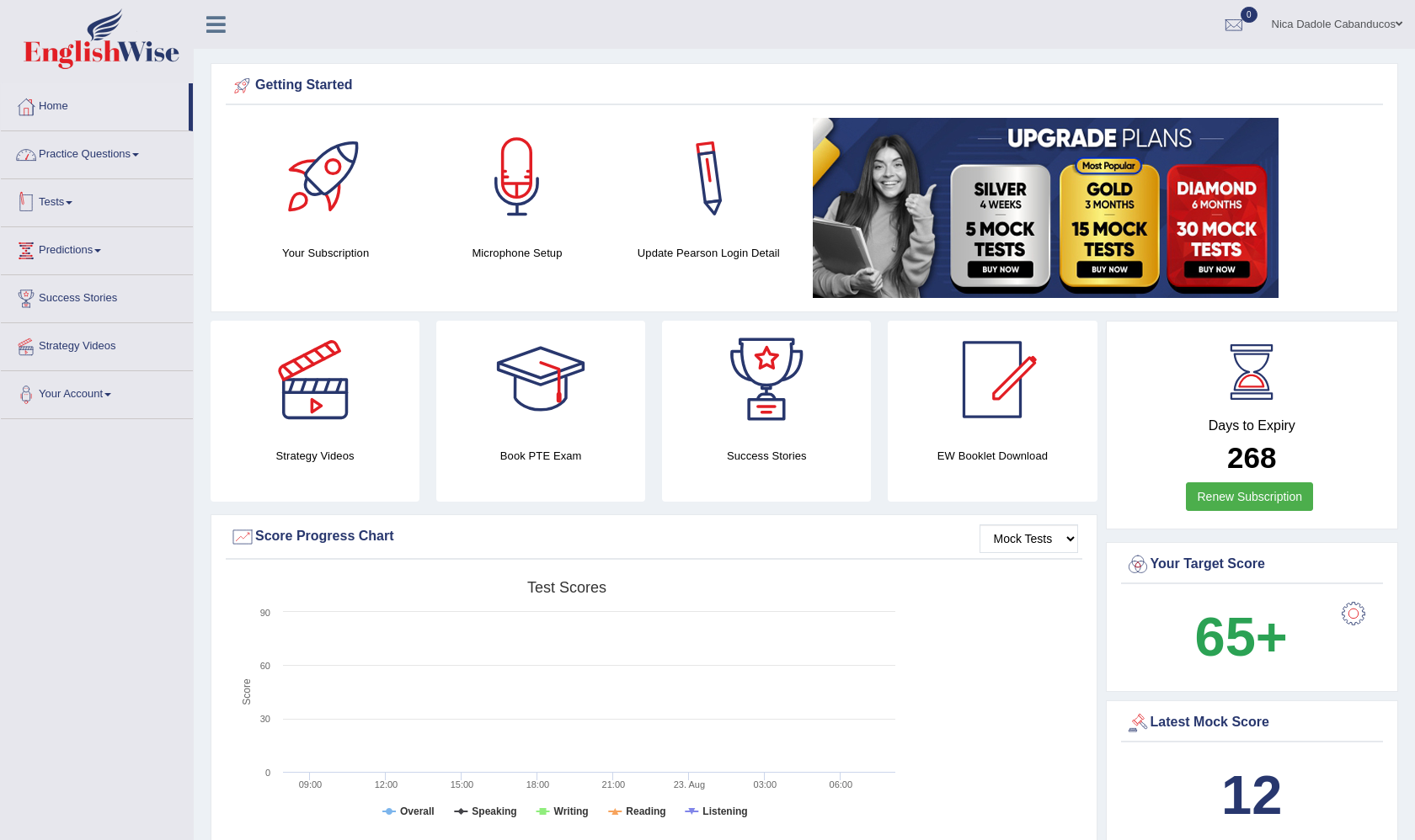
click at [87, 150] on link "Practice Questions" at bounding box center [97, 152] width 192 height 42
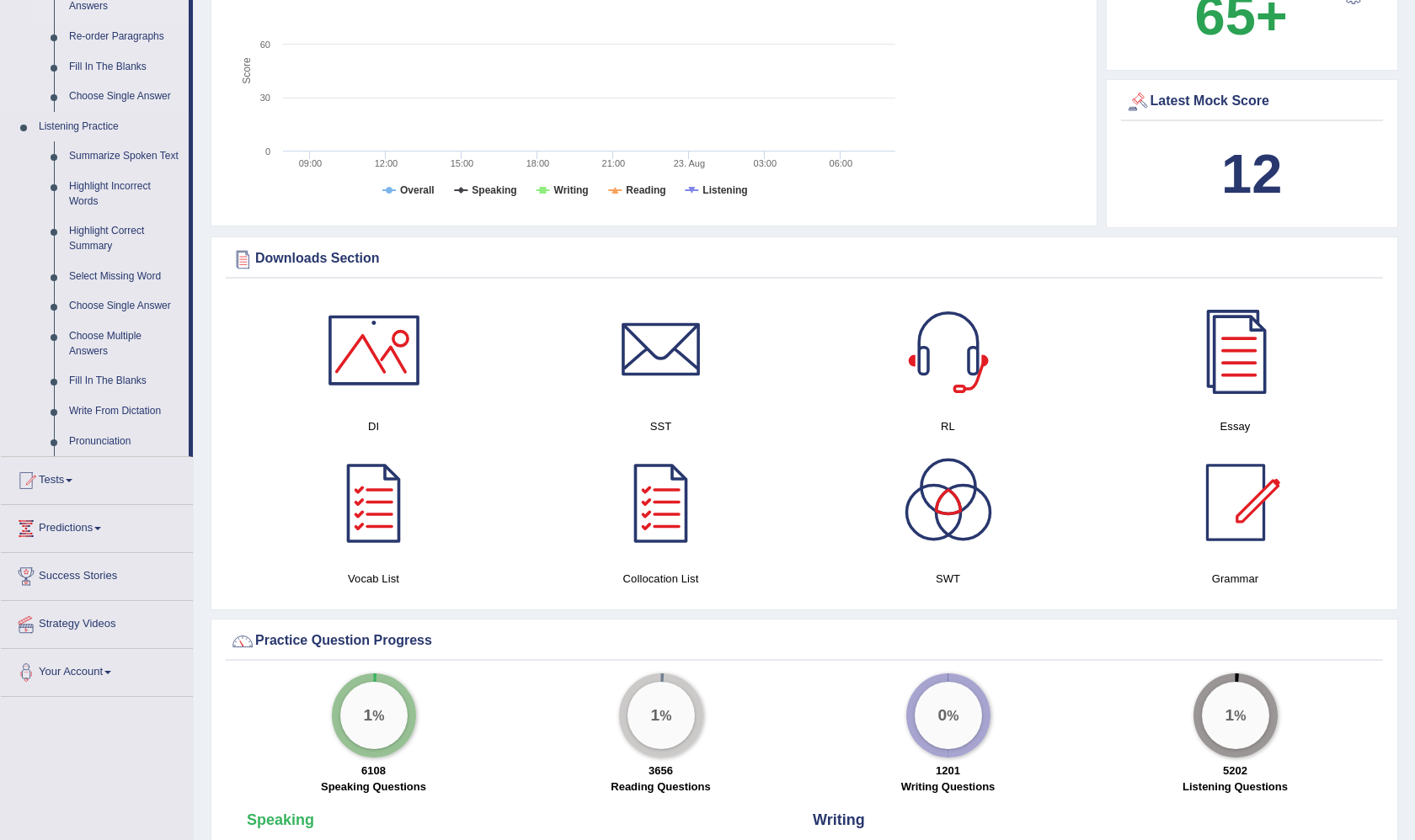
scroll to position [863, 0]
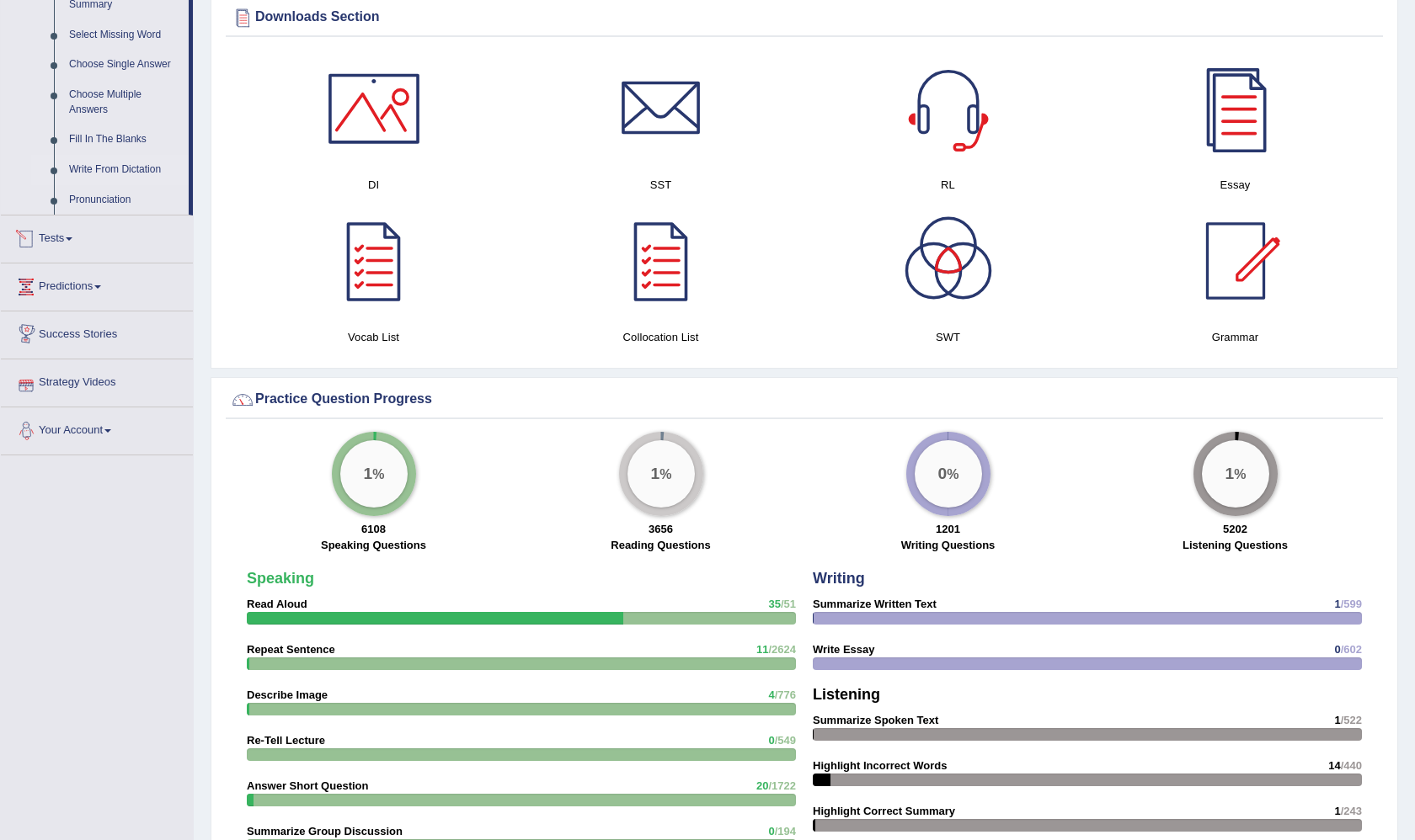
click at [117, 165] on link "Write From Dictation" at bounding box center [125, 169] width 127 height 30
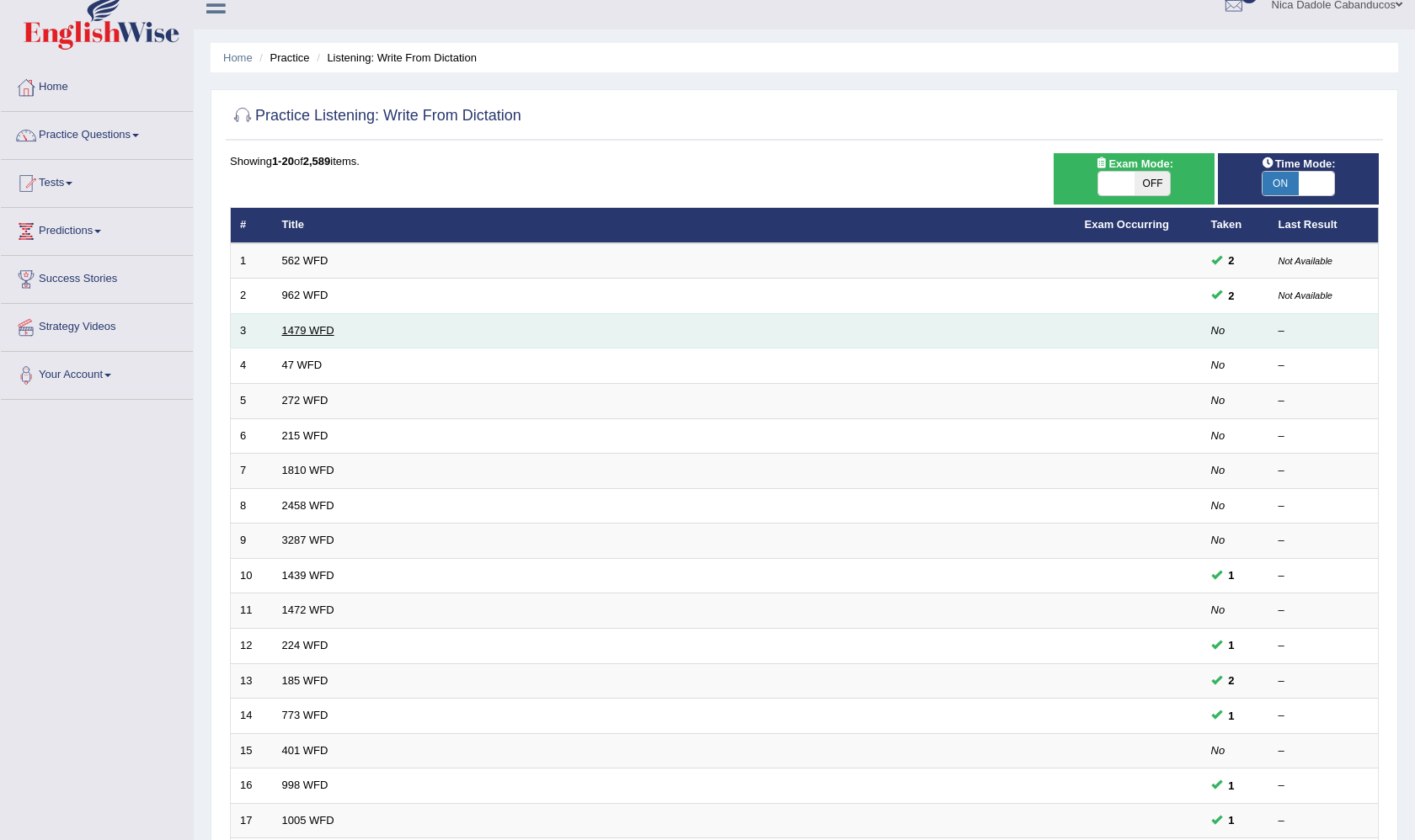
click at [305, 333] on link "1479 WFD" at bounding box center [308, 331] width 53 height 13
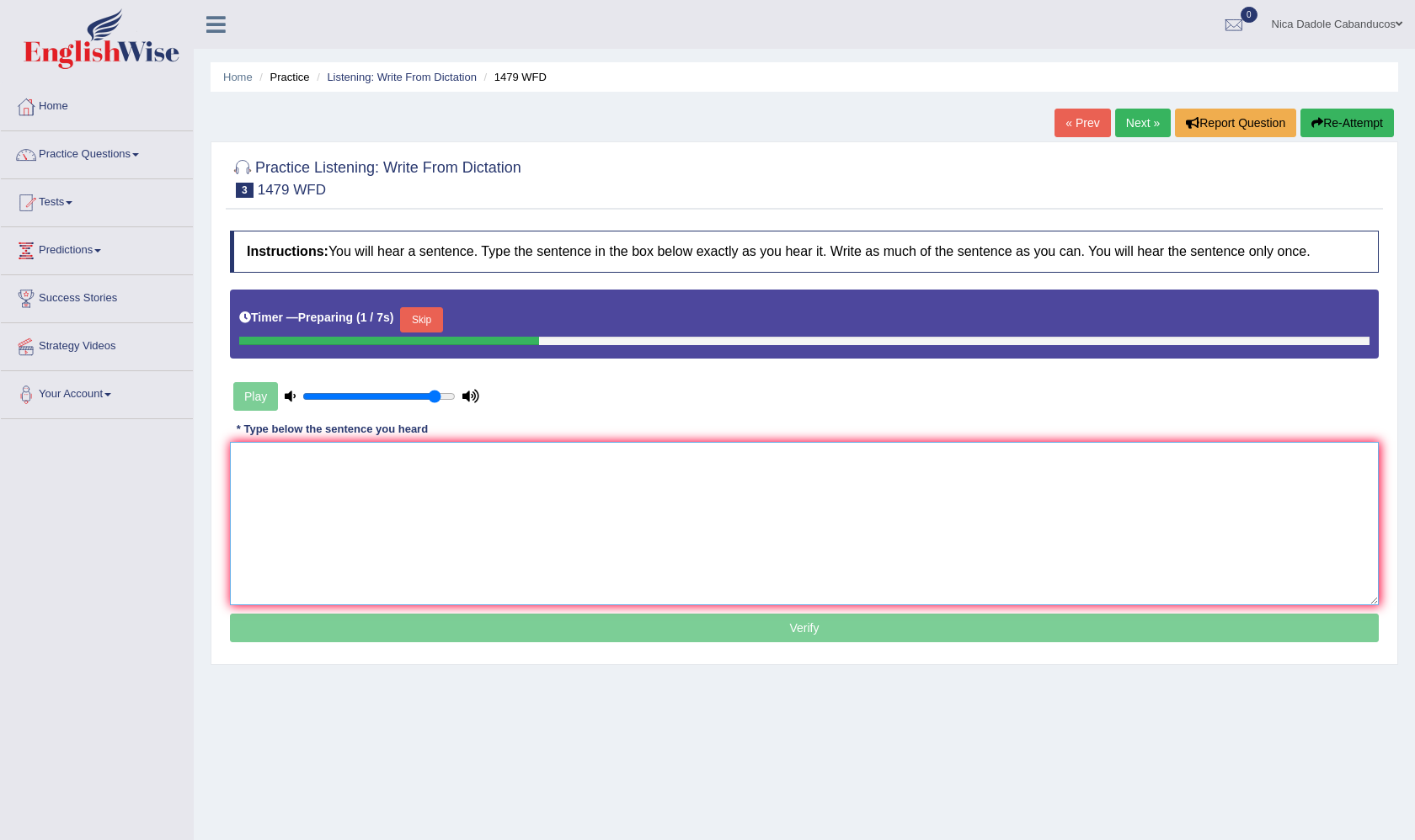
click at [426, 466] on textarea at bounding box center [804, 524] width 1148 height 163
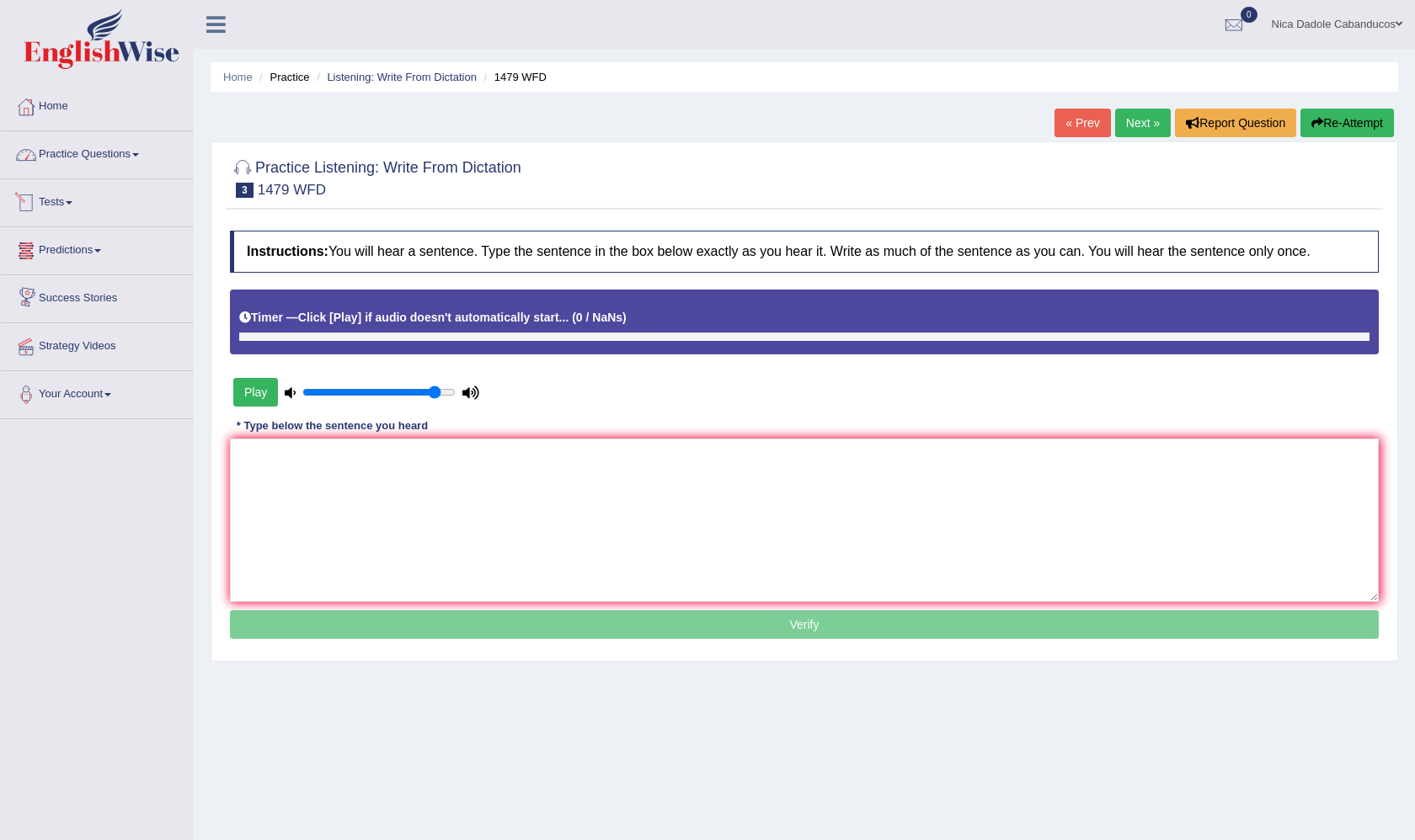
click at [68, 151] on link "Practice Questions" at bounding box center [97, 152] width 192 height 42
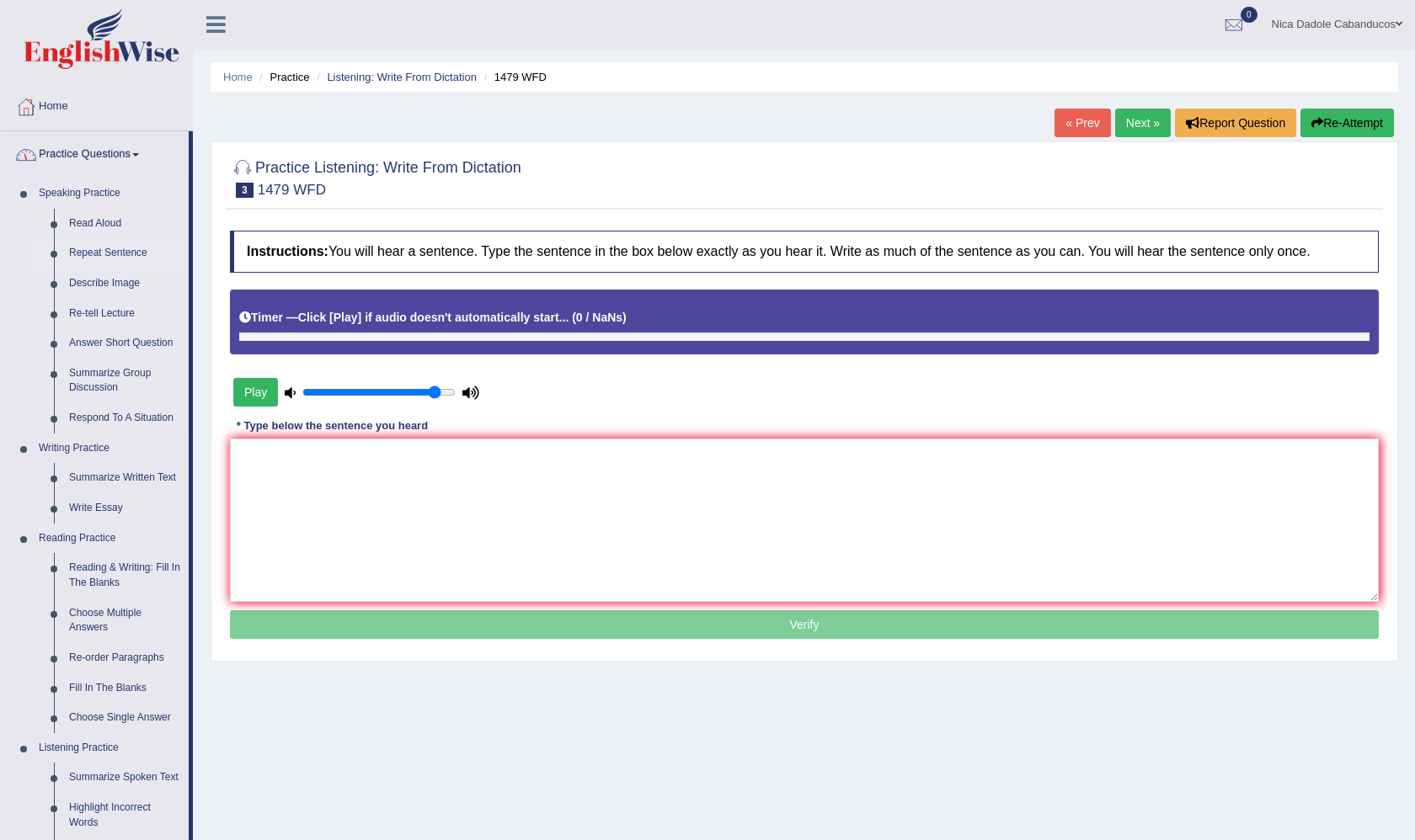
click at [98, 251] on link "Repeat Sentence" at bounding box center [125, 253] width 127 height 30
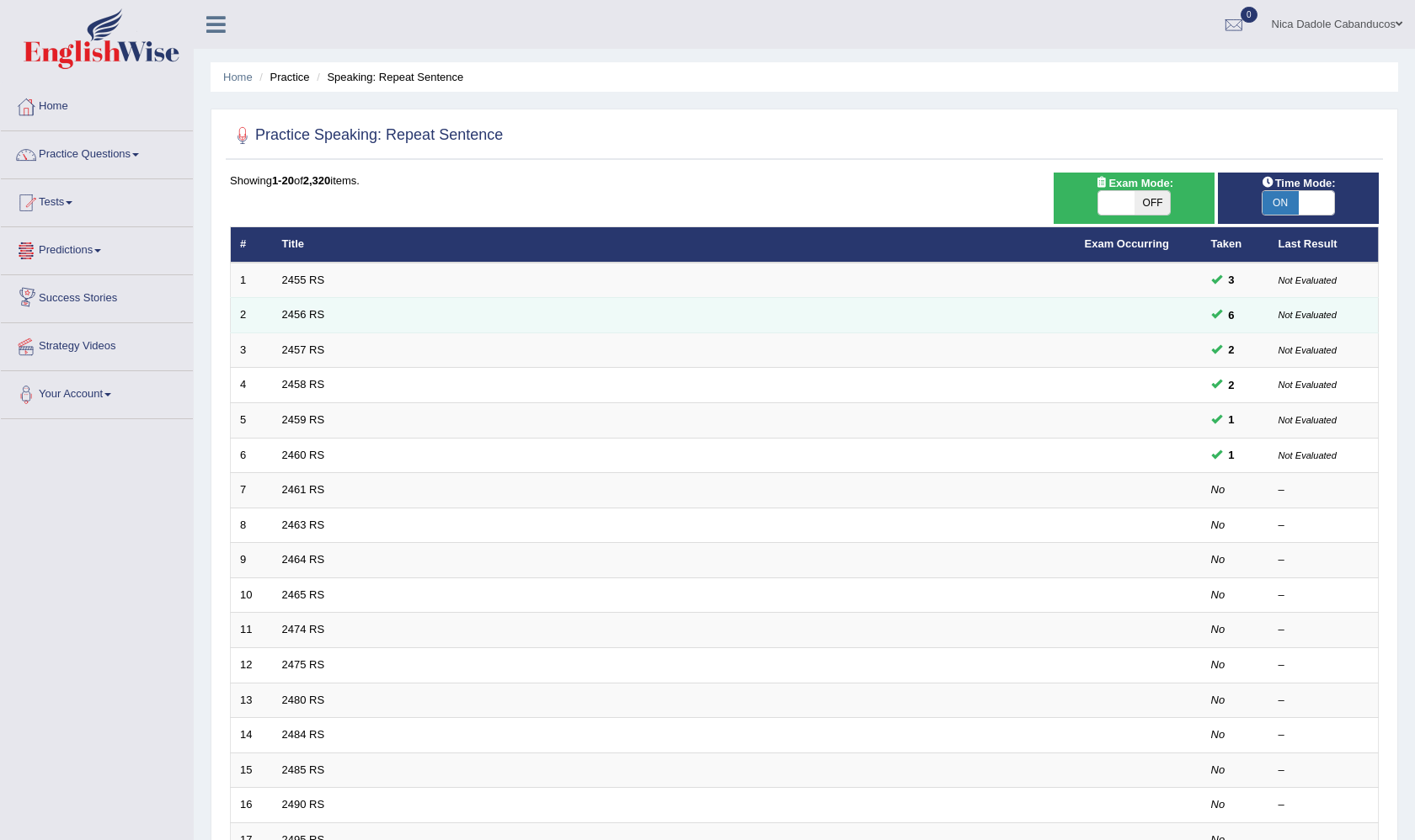
click at [311, 306] on td "2456 RS" at bounding box center [674, 315] width 802 height 35
click at [306, 314] on link "2456 RS" at bounding box center [303, 314] width 43 height 13
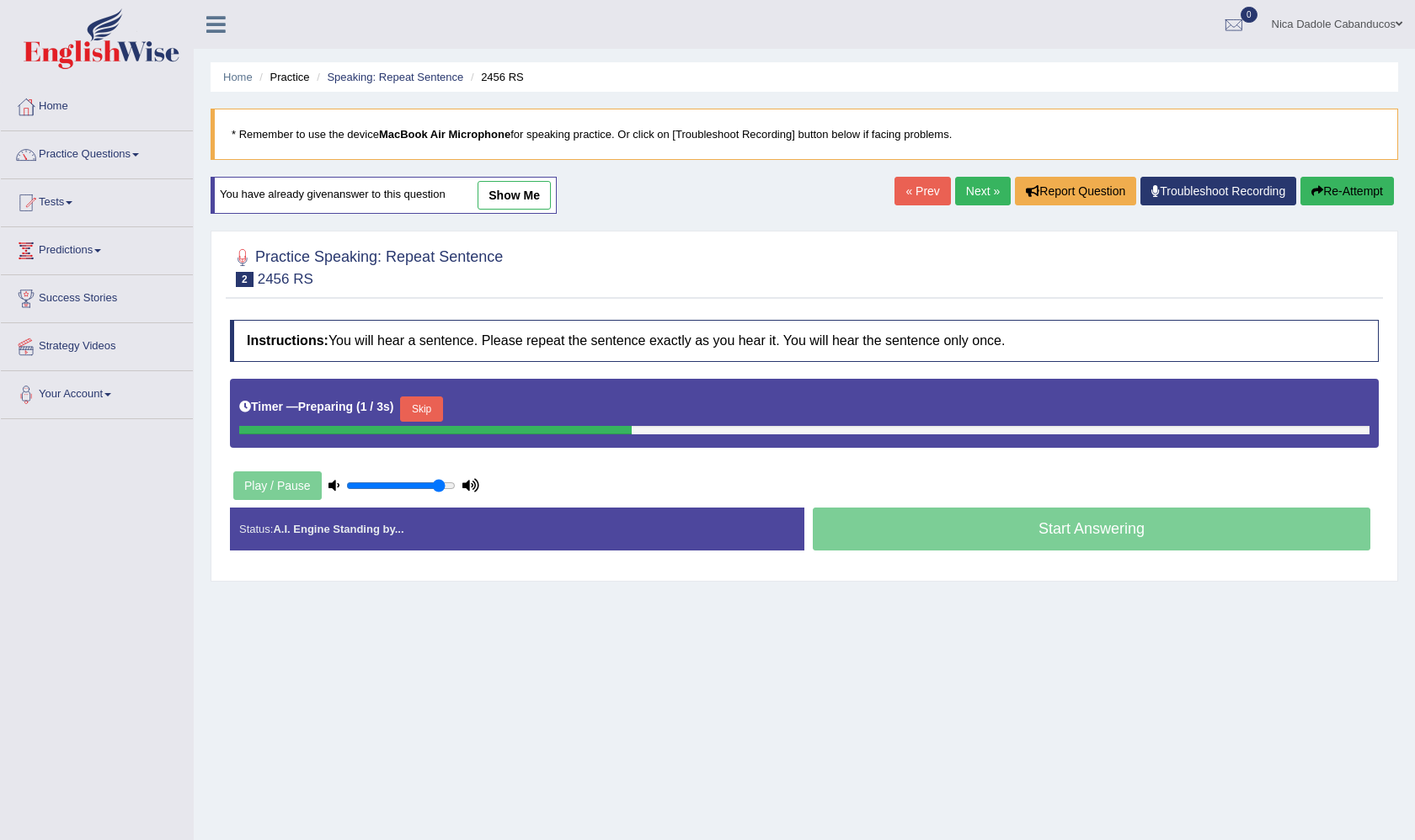
click at [437, 412] on button "Skip" at bounding box center [421, 410] width 42 height 25
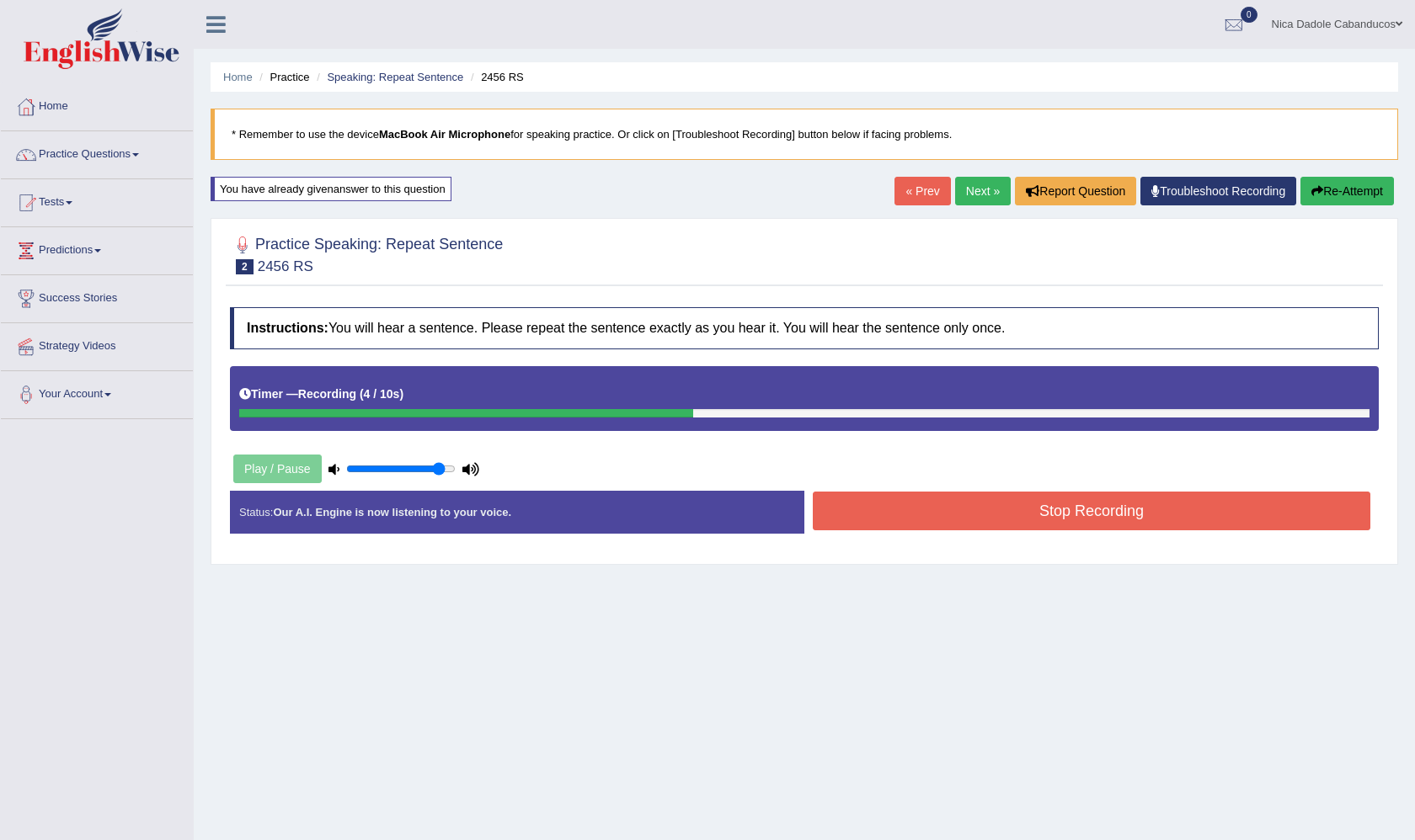
click at [894, 509] on button "Stop Recording" at bounding box center [1090, 510] width 557 height 39
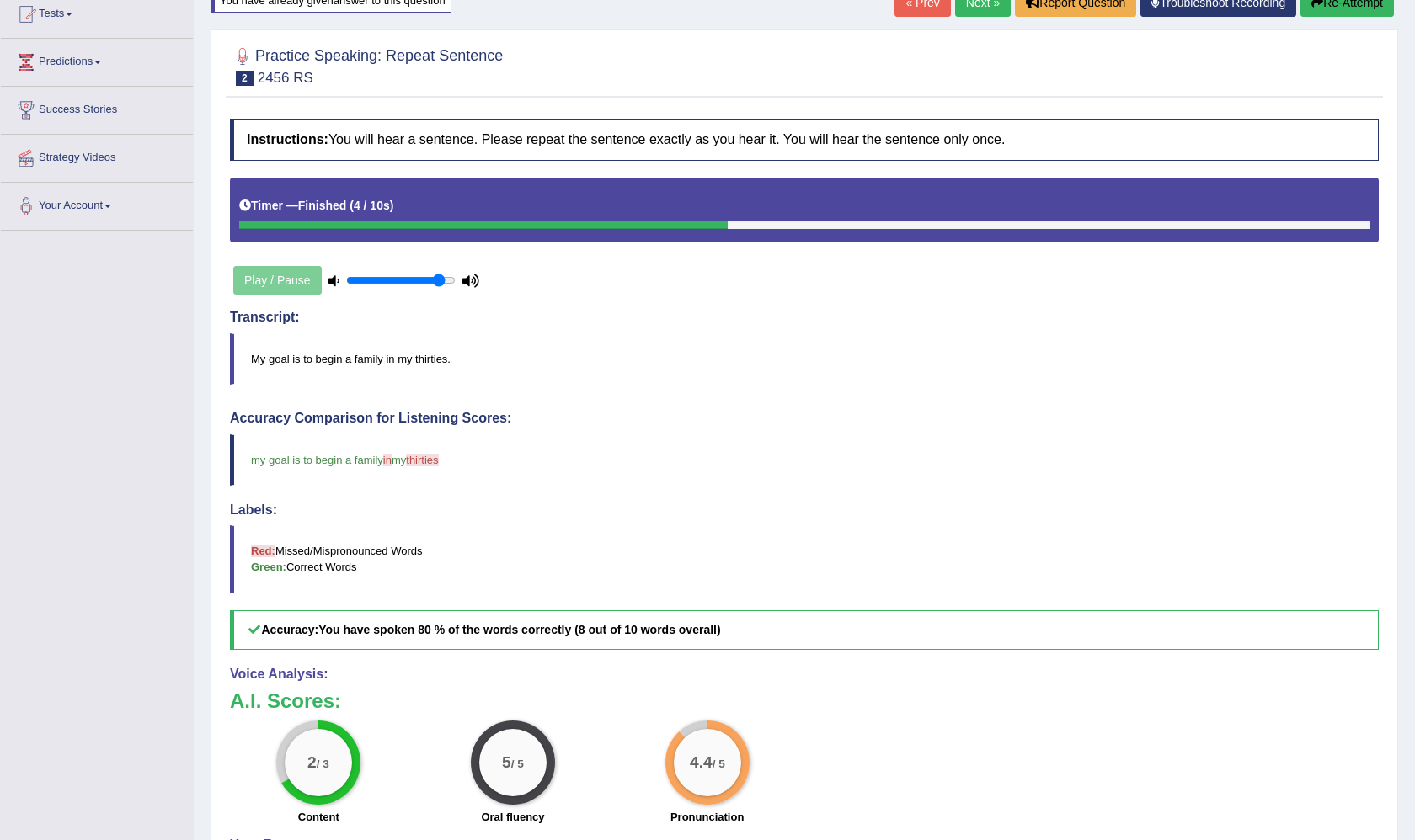
scroll to position [321, 0]
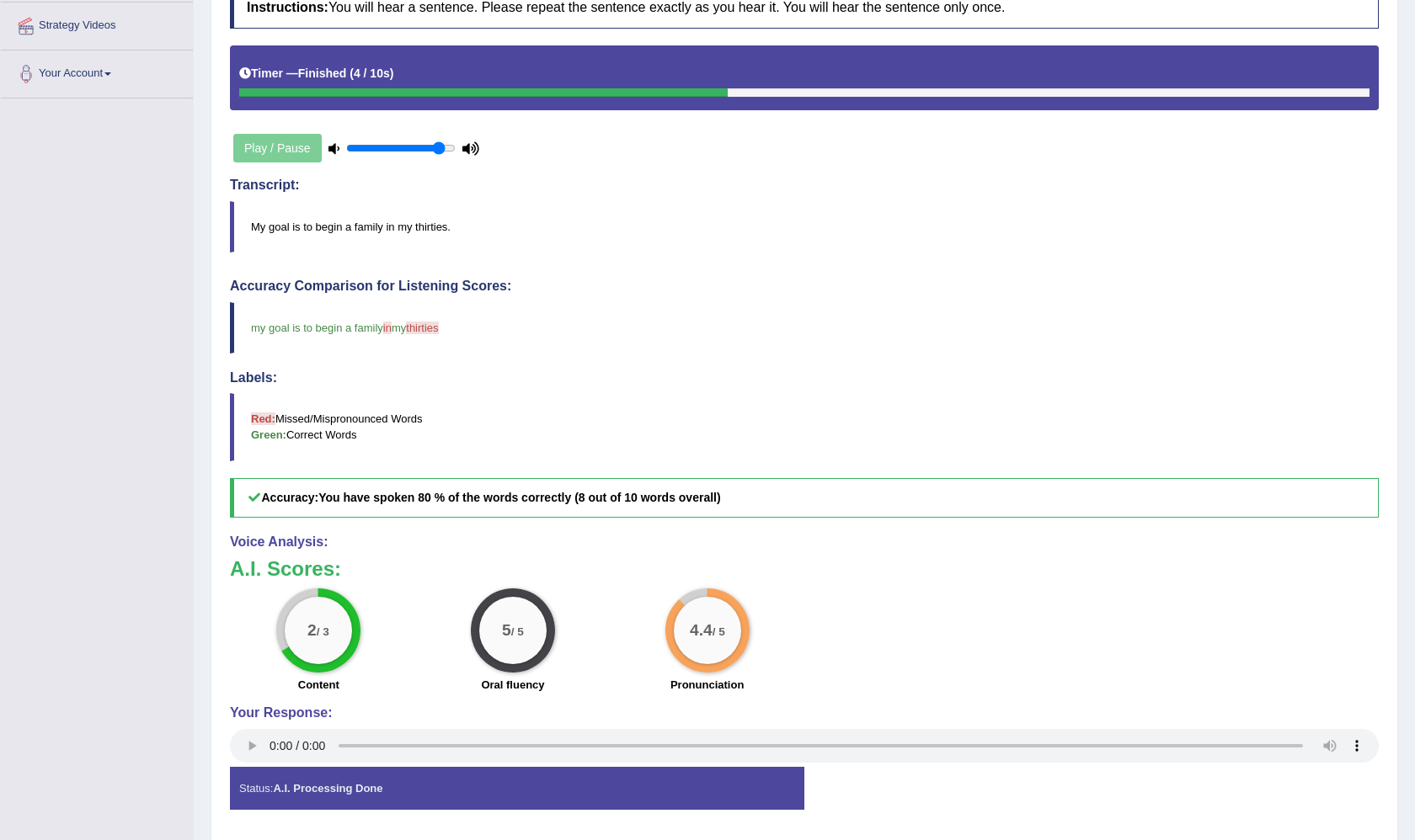
click at [270, 740] on audio at bounding box center [804, 745] width 1148 height 34
